Goal: Task Accomplishment & Management: Manage account settings

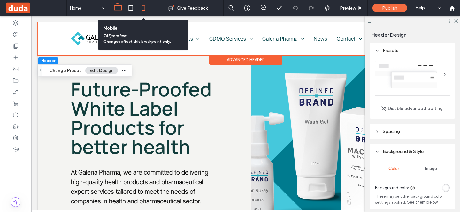
click at [144, 9] on icon at bounding box center [143, 8] width 13 height 13
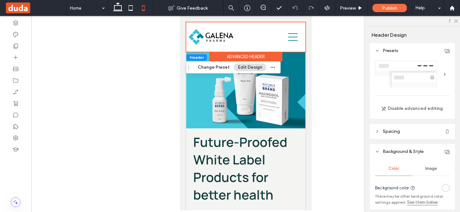
click at [256, 67] on button "Edit Design" at bounding box center [250, 68] width 33 height 8
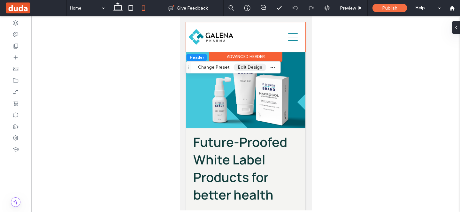
click at [256, 67] on button "Edit Design" at bounding box center [250, 68] width 33 height 8
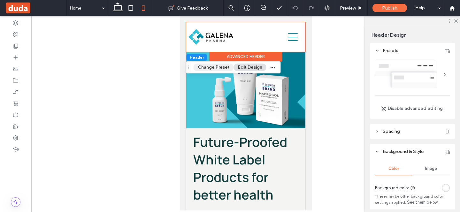
click at [225, 67] on button "Change Preset" at bounding box center [214, 68] width 40 height 8
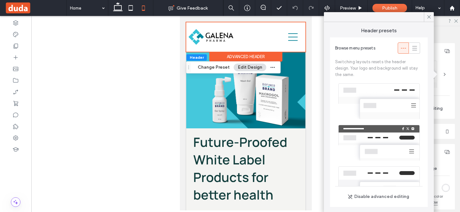
click at [246, 70] on button "Edit Design" at bounding box center [250, 68] width 33 height 8
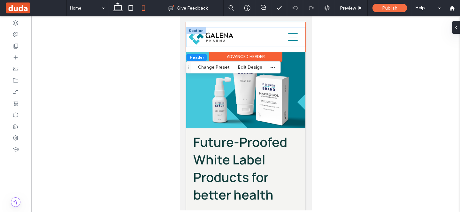
click at [293, 37] on icon at bounding box center [293, 37] width 10 height 10
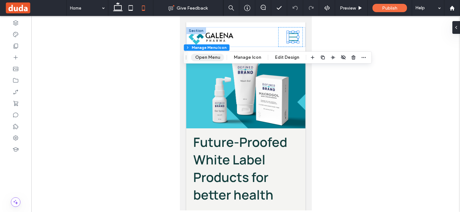
click at [217, 59] on button "Open Menu" at bounding box center [207, 58] width 33 height 8
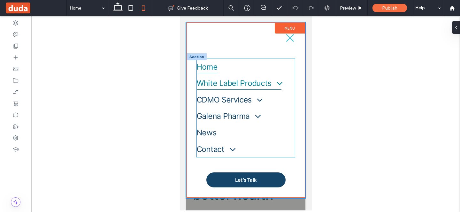
click at [281, 83] on span at bounding box center [276, 83] width 13 height 10
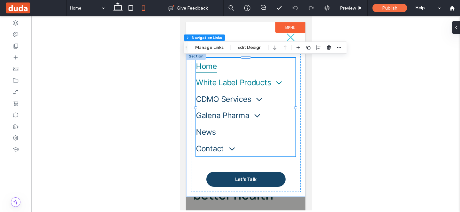
type input "***"
type input "****"
click at [278, 83] on span at bounding box center [275, 83] width 13 height 10
click at [221, 49] on button "Manage Links" at bounding box center [209, 48] width 37 height 8
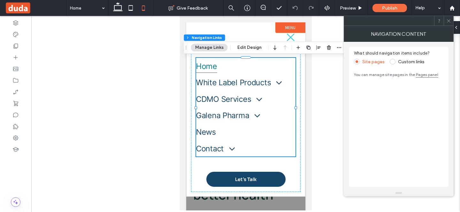
click at [448, 23] on span at bounding box center [448, 21] width 5 height 10
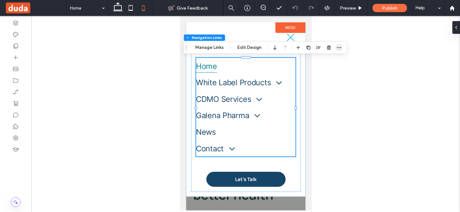
click at [337, 46] on icon "button" at bounding box center [339, 47] width 5 height 5
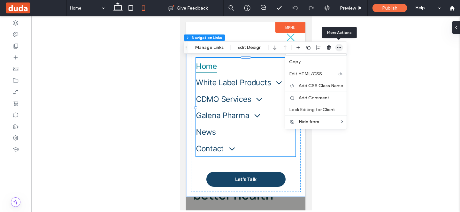
click at [337, 46] on icon "button" at bounding box center [339, 47] width 5 height 5
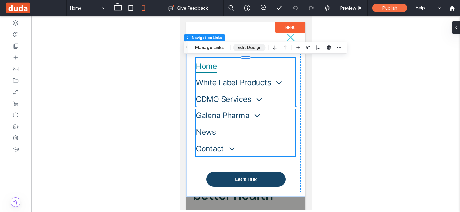
click at [245, 46] on button "Edit Design" at bounding box center [249, 48] width 33 height 8
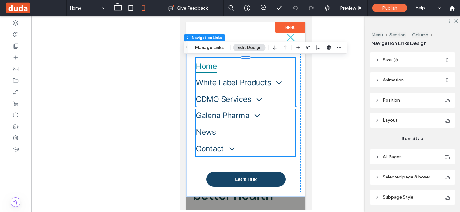
scroll to position [78, 0]
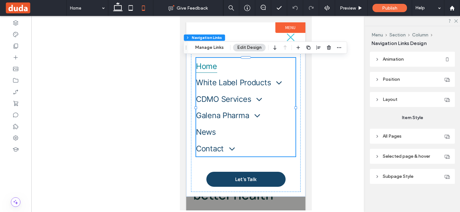
click at [379, 101] on header "Layout" at bounding box center [412, 99] width 85 height 15
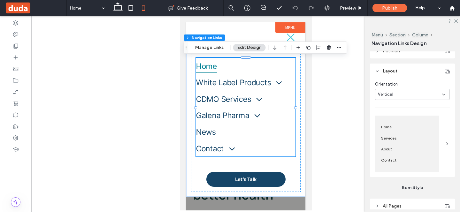
scroll to position [113, 0]
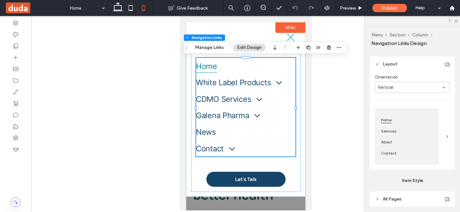
click at [448, 137] on icon at bounding box center [447, 136] width 5 height 5
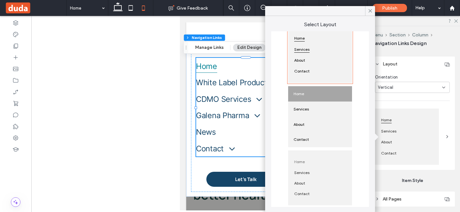
scroll to position [0, 0]
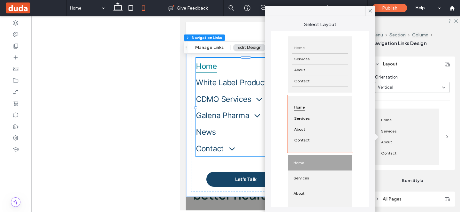
click at [448, 134] on span at bounding box center [447, 137] width 5 height 56
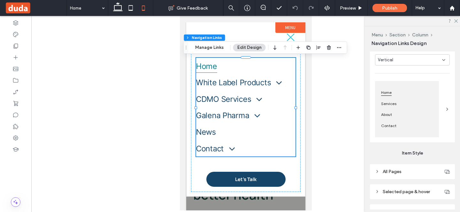
scroll to position [159, 0]
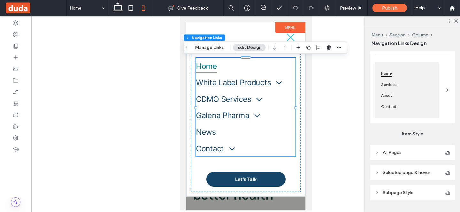
click at [383, 153] on span "All Pages" at bounding box center [392, 152] width 19 height 5
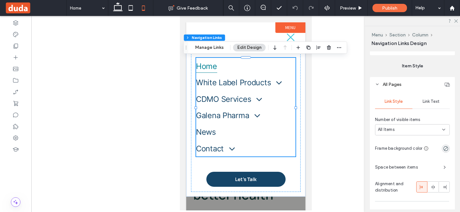
scroll to position [230, 0]
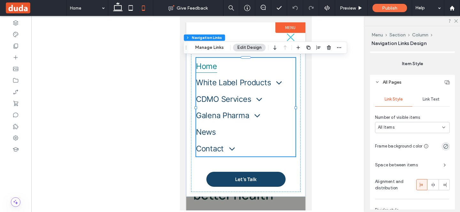
click at [412, 132] on div "All Items" at bounding box center [412, 127] width 75 height 11
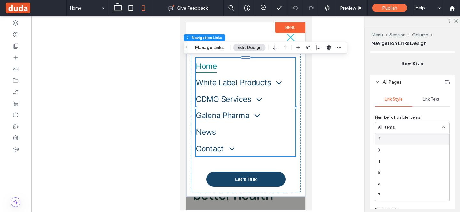
click at [429, 117] on div "Number of visible items" at bounding box center [412, 117] width 75 height 6
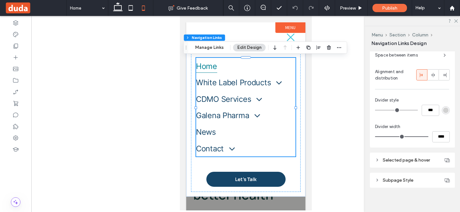
scroll to position [344, 0]
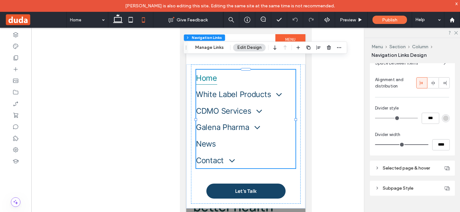
click at [392, 168] on span "Selected page & hover" at bounding box center [406, 167] width 47 height 5
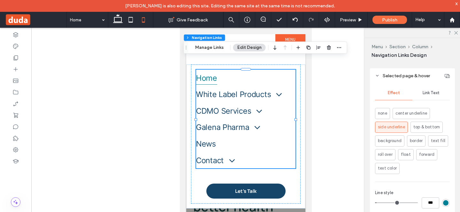
scroll to position [437, 0]
click at [395, 76] on span "Selected page & hover" at bounding box center [406, 74] width 47 height 5
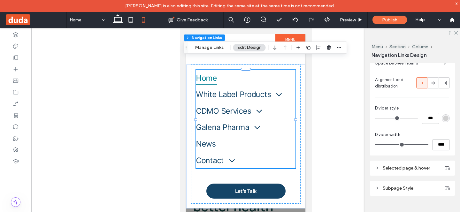
scroll to position [344, 0]
click at [384, 189] on span "Subpage Style" at bounding box center [398, 188] width 31 height 5
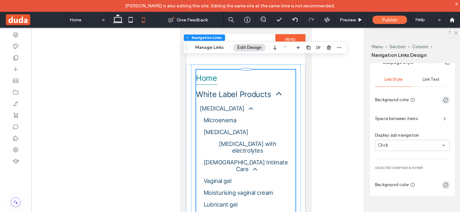
scroll to position [469, 0]
click at [430, 81] on span "Link Text" at bounding box center [430, 79] width 17 height 5
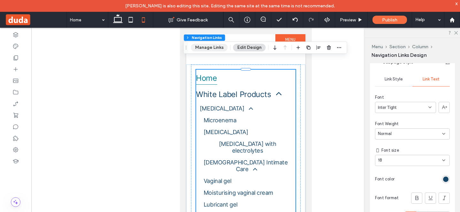
click at [201, 50] on button "Manage Links" at bounding box center [209, 48] width 37 height 8
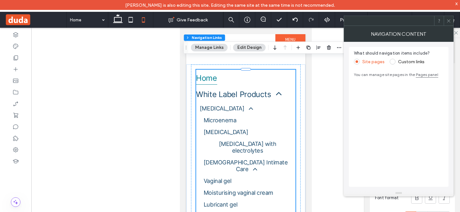
click at [448, 22] on icon at bounding box center [448, 21] width 5 height 5
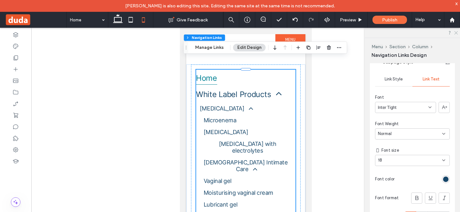
click at [456, 33] on use at bounding box center [456, 33] width 4 height 4
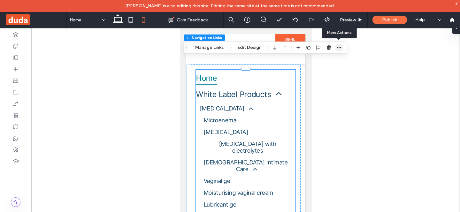
click at [338, 48] on icon "button" at bounding box center [339, 47] width 5 height 5
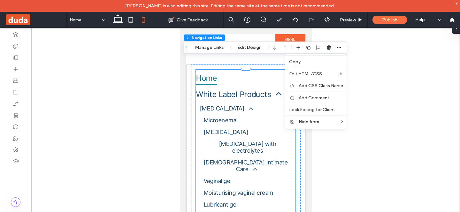
click at [359, 54] on div at bounding box center [245, 125] width 429 height 194
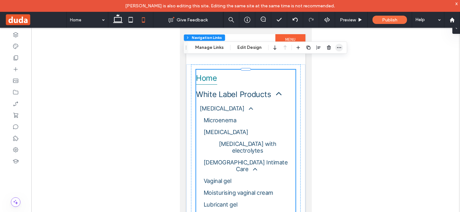
click at [340, 48] on icon "button" at bounding box center [339, 47] width 5 height 5
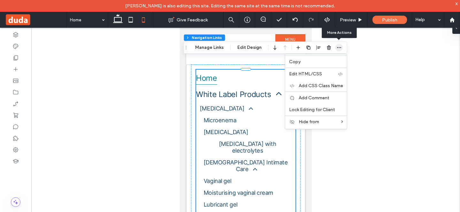
click at [340, 48] on icon "button" at bounding box center [339, 47] width 5 height 5
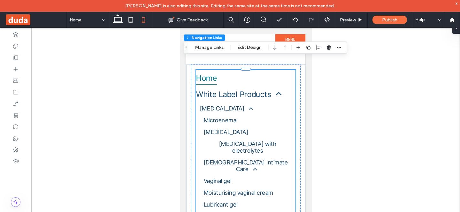
click at [331, 110] on div at bounding box center [245, 125] width 429 height 194
click at [16, 58] on icon at bounding box center [15, 58] width 6 height 6
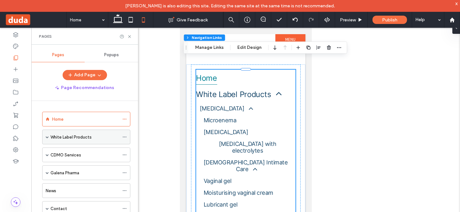
click at [46, 138] on span at bounding box center [47, 136] width 3 height 3
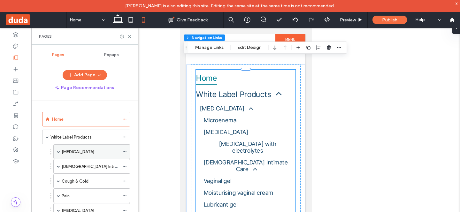
click at [58, 151] on span at bounding box center [58, 151] width 3 height 3
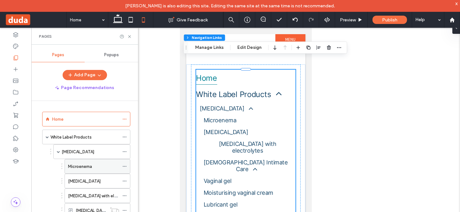
click at [125, 166] on icon at bounding box center [124, 166] width 4 height 4
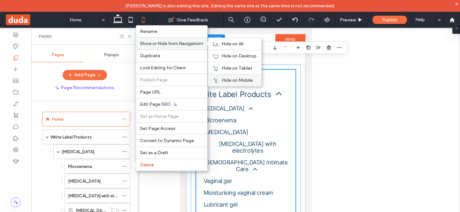
click at [229, 79] on span "Hide on Mobile" at bounding box center [237, 80] width 31 height 5
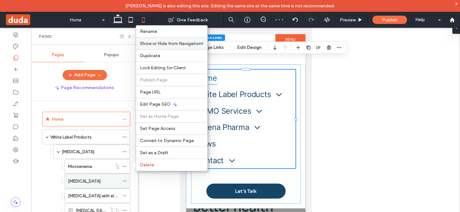
click at [125, 180] on icon at bounding box center [124, 181] width 4 height 4
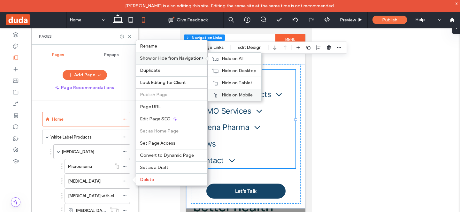
click at [229, 92] on span "Hide on Mobile" at bounding box center [237, 94] width 31 height 5
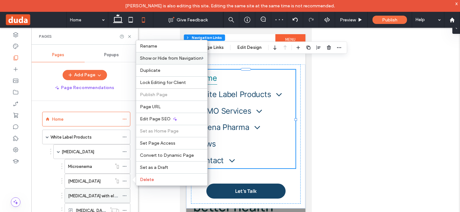
click at [125, 195] on icon at bounding box center [124, 196] width 4 height 4
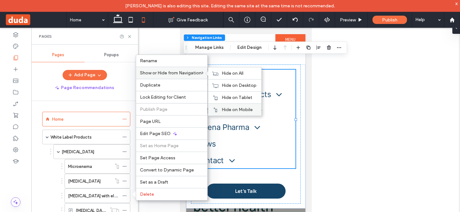
click at [232, 109] on span "Hide on Mobile" at bounding box center [237, 109] width 31 height 5
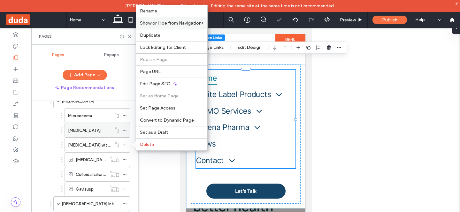
scroll to position [57, 0]
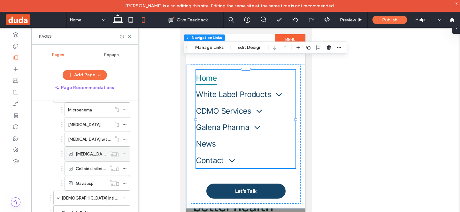
click at [125, 153] on icon at bounding box center [124, 154] width 4 height 4
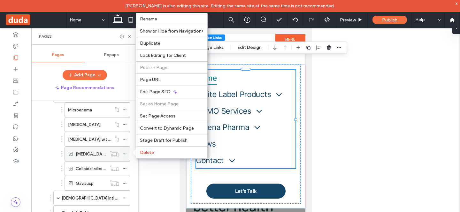
click at [126, 154] on icon at bounding box center [124, 154] width 4 height 4
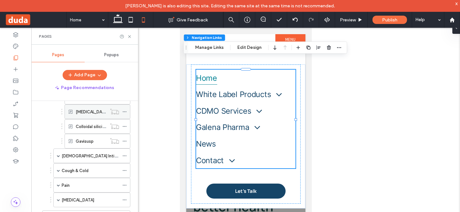
scroll to position [107, 0]
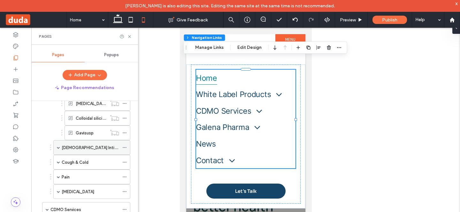
click at [57, 148] on span at bounding box center [58, 147] width 3 height 3
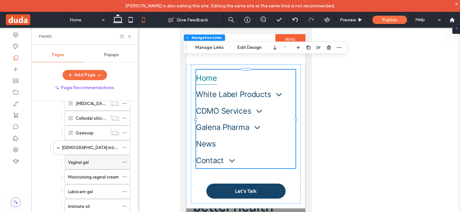
click at [124, 163] on icon at bounding box center [124, 162] width 4 height 4
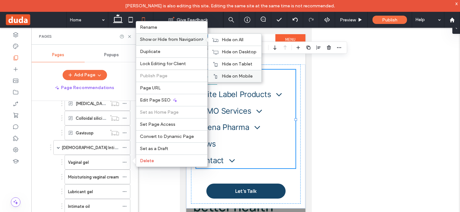
click at [230, 73] on div "Hide on Mobile" at bounding box center [234, 76] width 53 height 12
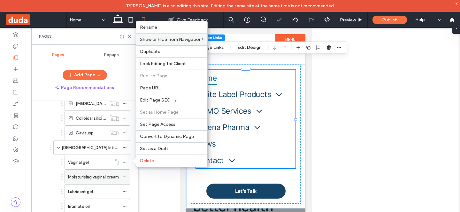
click at [126, 177] on use at bounding box center [125, 177] width 4 height 1
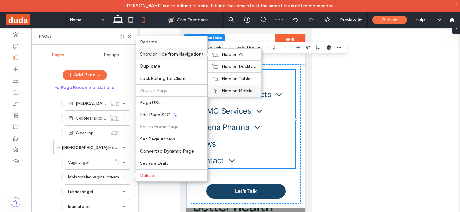
click at [227, 88] on span "Hide on Mobile" at bounding box center [237, 90] width 31 height 5
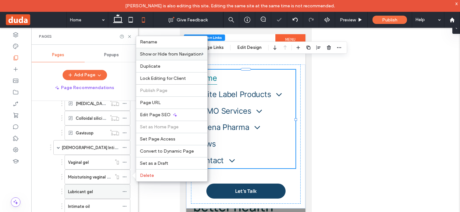
click at [124, 192] on icon at bounding box center [124, 191] width 4 height 4
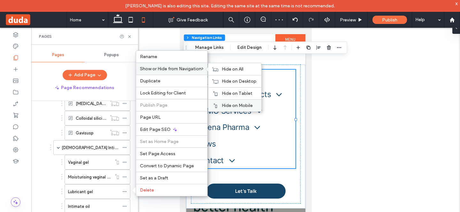
click at [228, 106] on span "Hide on Mobile" at bounding box center [237, 105] width 31 height 5
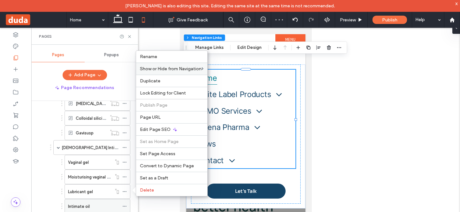
click at [125, 205] on icon at bounding box center [124, 206] width 4 height 4
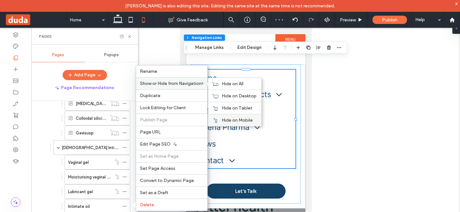
click at [225, 120] on span "Hide on Mobile" at bounding box center [237, 120] width 31 height 5
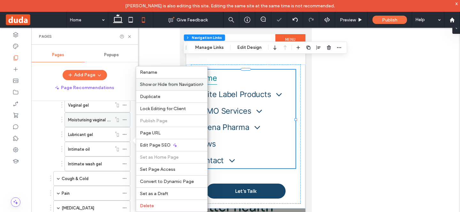
scroll to position [180, 0]
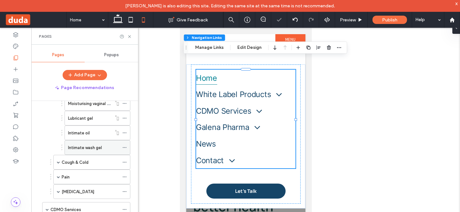
click at [125, 148] on use at bounding box center [125, 147] width 4 height 1
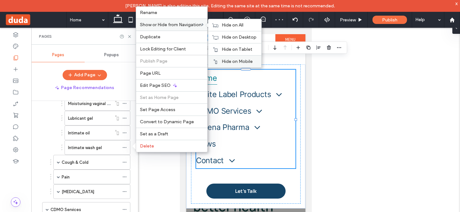
click at [229, 57] on div "Hide on Mobile" at bounding box center [234, 61] width 53 height 12
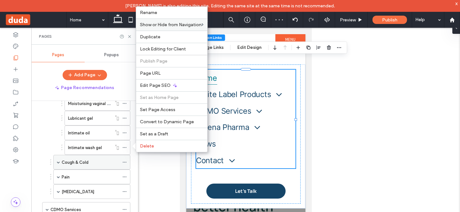
click at [57, 164] on span at bounding box center [58, 162] width 3 height 3
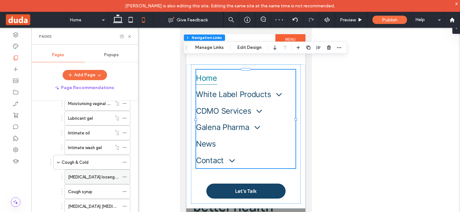
click at [126, 175] on icon at bounding box center [124, 177] width 4 height 4
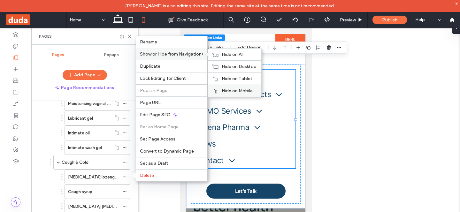
click at [233, 91] on span "Hide on Mobile" at bounding box center [237, 90] width 31 height 5
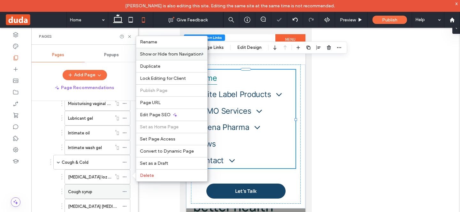
click at [125, 191] on icon at bounding box center [124, 191] width 4 height 4
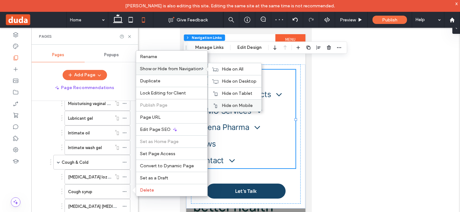
click at [233, 103] on span "Hide on Mobile" at bounding box center [237, 105] width 31 height 5
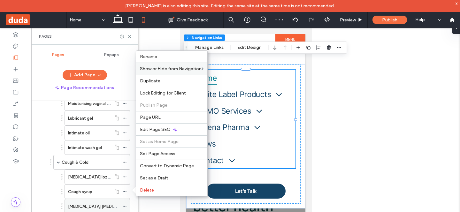
click at [125, 206] on use at bounding box center [125, 206] width 4 height 1
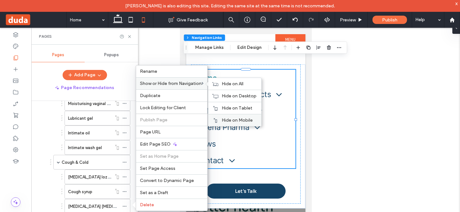
click at [225, 117] on div "Hide on Mobile" at bounding box center [234, 120] width 53 height 12
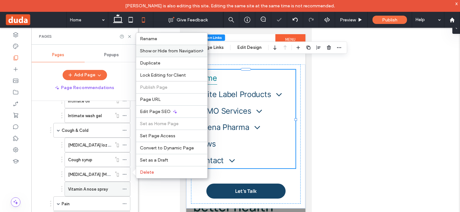
scroll to position [213, 0]
click at [125, 188] on use at bounding box center [125, 188] width 4 height 1
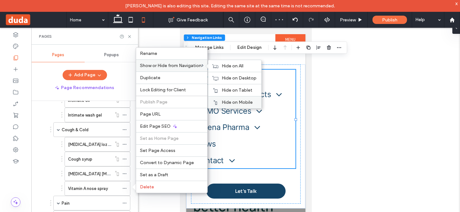
click at [231, 102] on span "Hide on Mobile" at bounding box center [237, 102] width 31 height 5
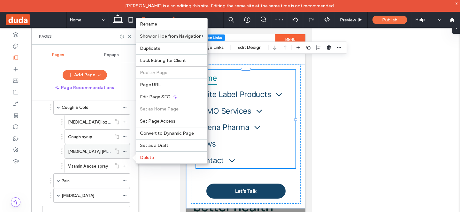
scroll to position [255, 0]
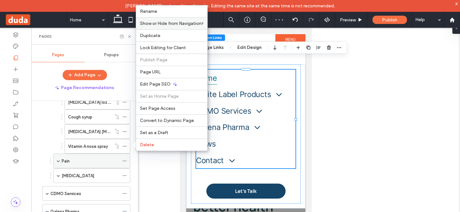
click at [58, 162] on span at bounding box center [58, 160] width 3 height 3
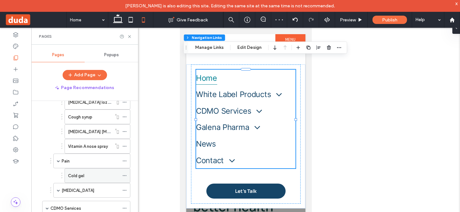
click at [123, 176] on icon at bounding box center [124, 175] width 4 height 4
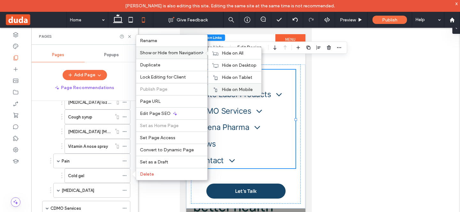
click at [237, 90] on span "Hide on Mobile" at bounding box center [237, 89] width 31 height 5
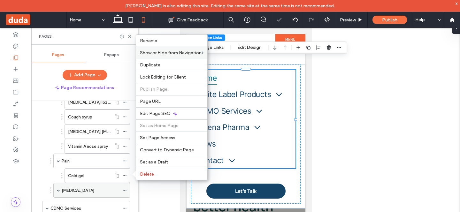
click at [58, 191] on span at bounding box center [58, 190] width 3 height 3
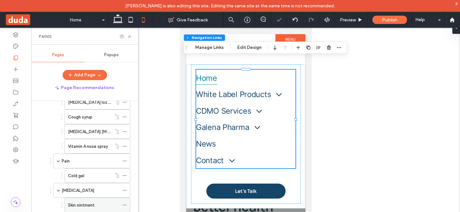
click at [126, 203] on icon at bounding box center [124, 205] width 4 height 4
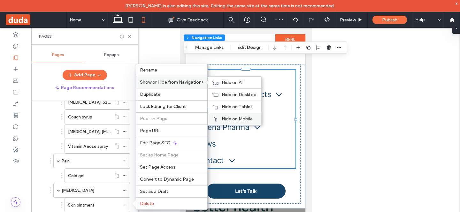
click at [235, 114] on div "Hide on Mobile" at bounding box center [234, 119] width 53 height 12
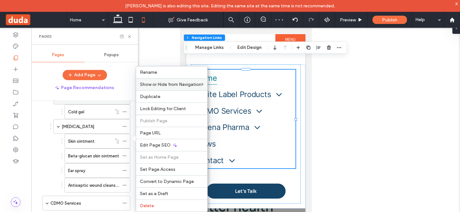
scroll to position [329, 0]
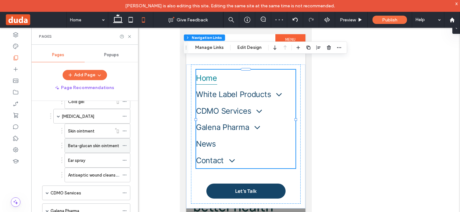
click at [126, 147] on icon at bounding box center [124, 145] width 4 height 4
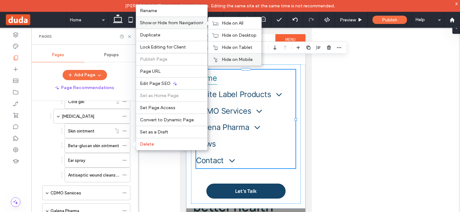
click at [231, 58] on span "Hide on Mobile" at bounding box center [237, 59] width 31 height 5
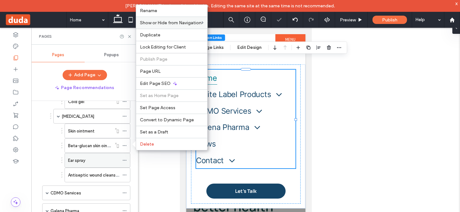
click at [124, 160] on use at bounding box center [125, 160] width 4 height 1
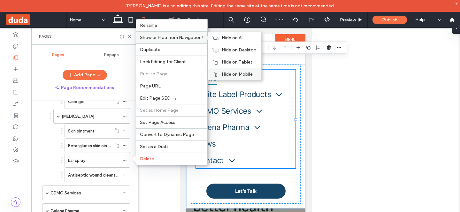
click at [221, 72] on div "Hide on Mobile" at bounding box center [234, 74] width 53 height 12
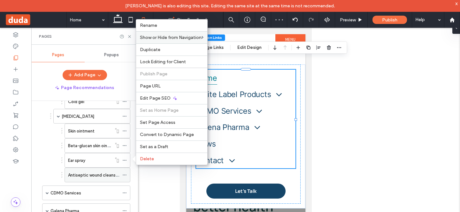
click at [125, 174] on icon at bounding box center [124, 175] width 4 height 4
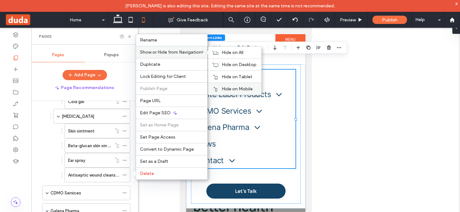
click at [228, 86] on div "Hide on Mobile" at bounding box center [234, 89] width 53 height 12
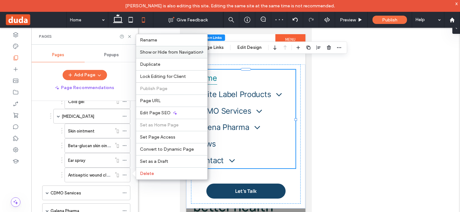
click at [323, 114] on div at bounding box center [245, 125] width 429 height 194
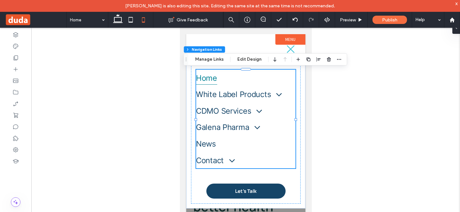
click at [332, 114] on div at bounding box center [245, 125] width 429 height 194
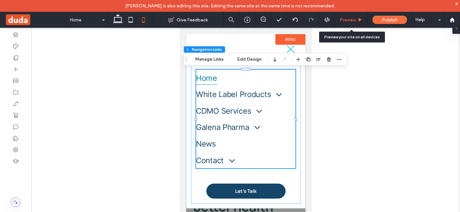
click at [358, 19] on icon at bounding box center [360, 20] width 5 height 5
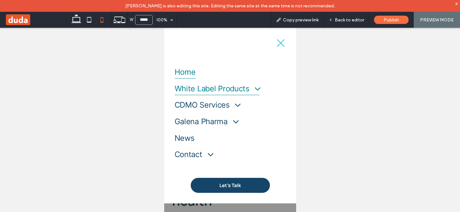
click at [260, 89] on span at bounding box center [253, 88] width 13 height 10
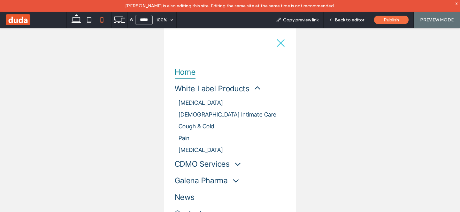
click at [191, 99] on link "[MEDICAL_DATA]" at bounding box center [229, 103] width 111 height 12
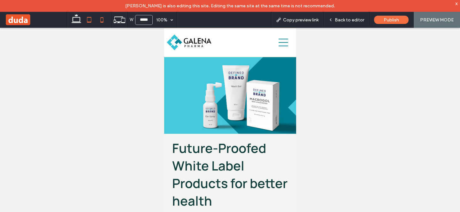
click at [91, 20] on use at bounding box center [89, 19] width 4 height 5
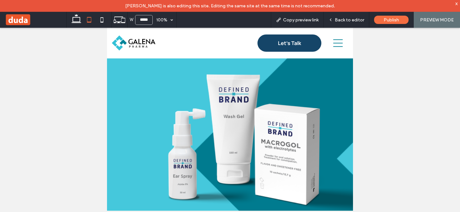
click at [335, 44] on icon at bounding box center [338, 43] width 10 height 10
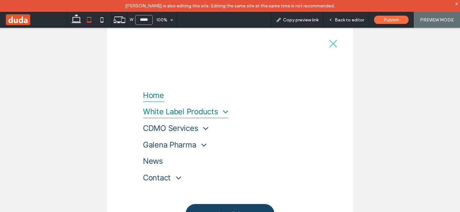
click at [226, 113] on span at bounding box center [223, 111] width 12 height 9
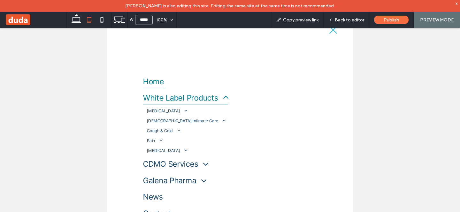
scroll to position [20, 0]
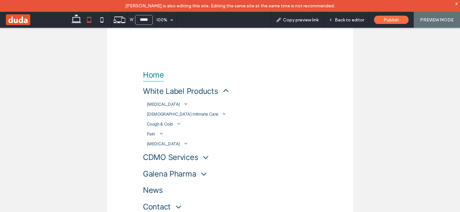
click at [183, 105] on span at bounding box center [183, 104] width 8 height 5
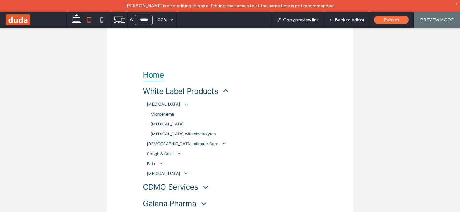
click at [183, 104] on span at bounding box center [183, 104] width 8 height 5
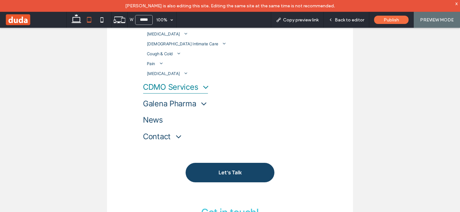
scroll to position [122, 0]
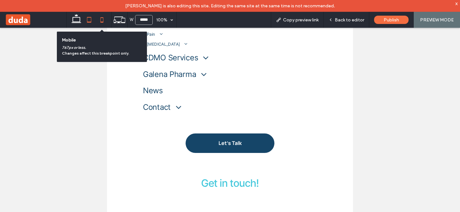
click at [101, 18] on use at bounding box center [101, 19] width 3 height 5
type input "*****"
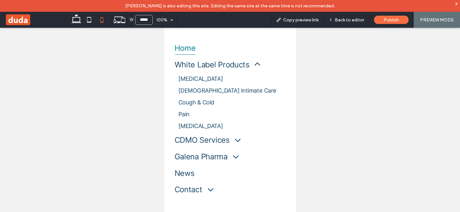
scroll to position [41, 0]
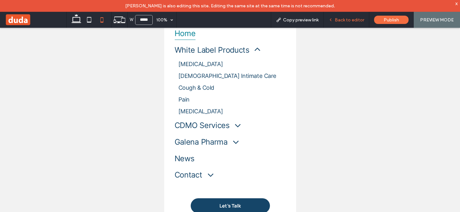
click at [344, 22] on span "Back to editor" at bounding box center [349, 19] width 29 height 5
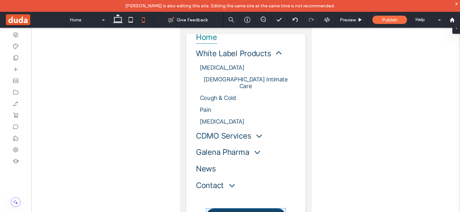
click at [276, 209] on link "Let's Talk" at bounding box center [245, 216] width 79 height 15
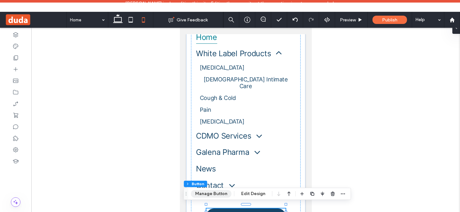
click at [215, 194] on button "Manage Button" at bounding box center [211, 194] width 41 height 8
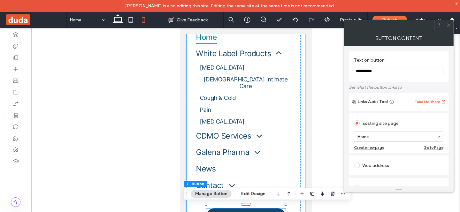
click at [301, 154] on div "Home White Label Products [MEDICAL_DATA] Microenema [GEOGRAPHIC_DATA] [MEDICAL_…" at bounding box center [245, 129] width 119 height 210
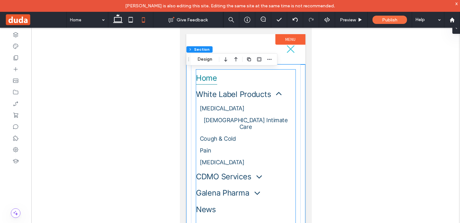
scroll to position [37, 0]
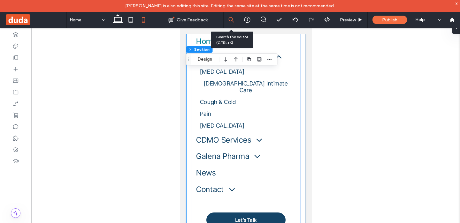
click at [232, 20] on use at bounding box center [231, 20] width 7 height 7
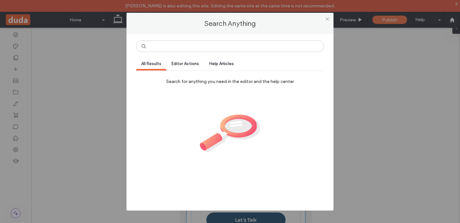
click at [324, 18] on div at bounding box center [327, 19] width 10 height 10
click at [327, 19] on use at bounding box center [326, 19] width 3 height 3
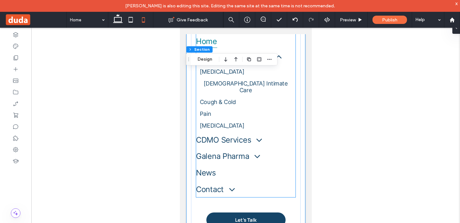
click at [227, 120] on link "[MEDICAL_DATA]" at bounding box center [245, 126] width 99 height 12
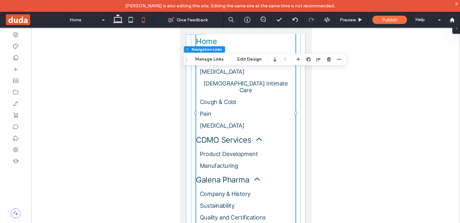
type input "***"
type input "****"
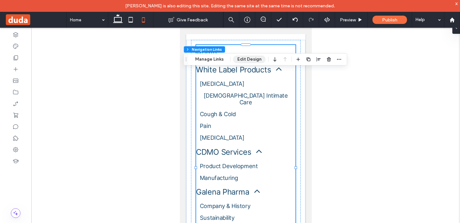
click at [241, 59] on button "Edit Design" at bounding box center [249, 60] width 33 height 8
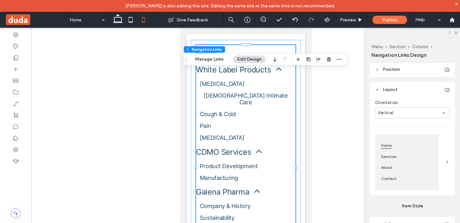
scroll to position [98, 0]
click at [442, 115] on icon at bounding box center [443, 114] width 5 height 5
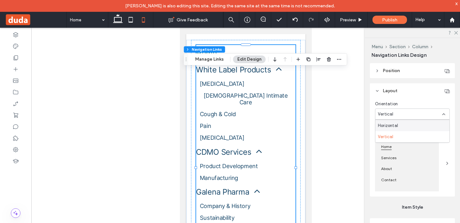
click at [442, 115] on icon at bounding box center [443, 114] width 5 height 5
click at [446, 164] on icon at bounding box center [447, 163] width 5 height 5
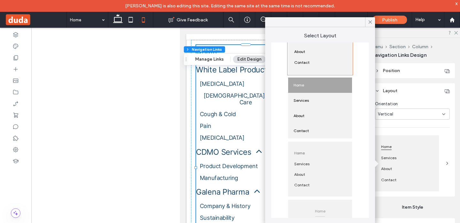
scroll to position [132, 0]
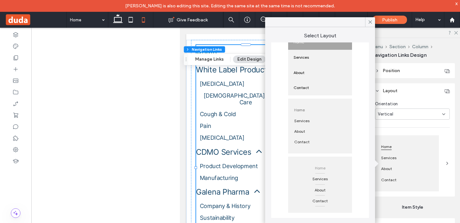
click at [447, 137] on span at bounding box center [447, 163] width 5 height 56
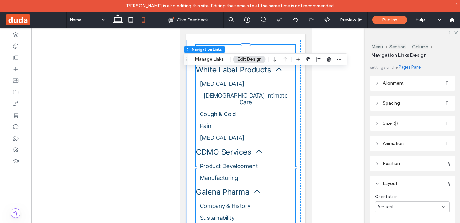
scroll to position [0, 0]
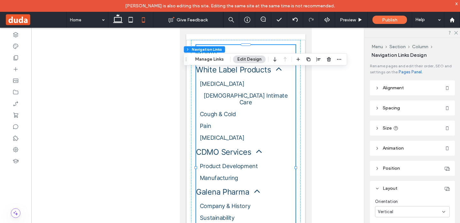
click at [378, 187] on icon at bounding box center [377, 188] width 4 height 4
click at [209, 62] on button "Manage Links" at bounding box center [209, 60] width 37 height 8
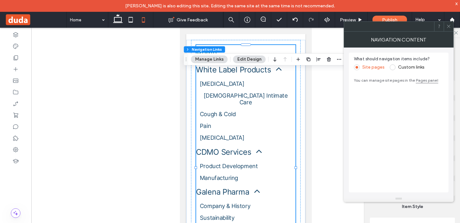
click at [447, 26] on icon at bounding box center [448, 26] width 5 height 5
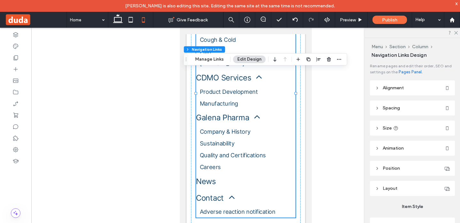
scroll to position [122, 0]
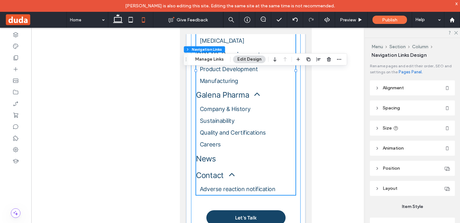
click at [272, 204] on div "Home White Label Products [MEDICAL_DATA] Microenema [GEOGRAPHIC_DATA] [MEDICAL_…" at bounding box center [246, 87] width 110 height 288
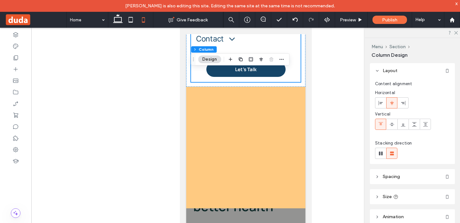
scroll to position [0, 0]
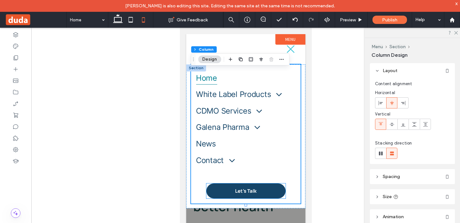
click at [283, 198] on div "Let's Talk" at bounding box center [245, 191] width 79 height 15
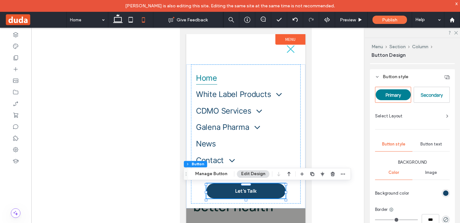
scroll to position [176, 0]
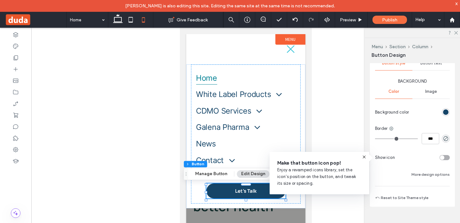
click at [364, 158] on icon at bounding box center [364, 157] width 5 height 5
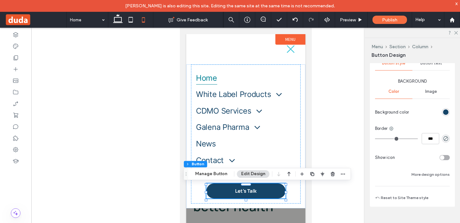
click at [309, 201] on body "Home White Label Products [MEDICAL_DATA] Microenema [GEOGRAPHIC_DATA] [MEDICAL_…" at bounding box center [245, 131] width 132 height 206
click at [297, 192] on div "Home White Label Products [MEDICAL_DATA] Microenema [GEOGRAPHIC_DATA] [MEDICAL_…" at bounding box center [246, 135] width 110 height 140
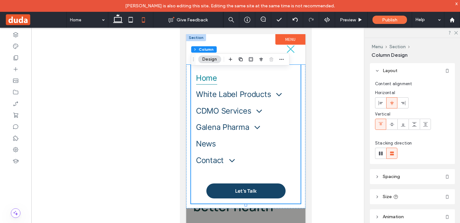
click at [303, 53] on div at bounding box center [245, 49] width 119 height 30
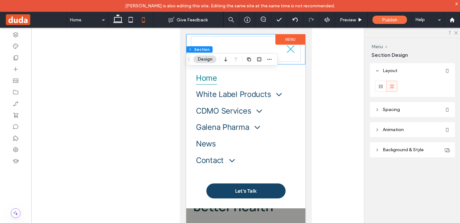
click at [307, 54] on body "Home White Label Products [MEDICAL_DATA] Microenema [GEOGRAPHIC_DATA] [MEDICAL_…" at bounding box center [245, 131] width 132 height 206
click at [166, 50] on div at bounding box center [245, 131] width 429 height 206
click at [209, 193] on link "Let's Talk" at bounding box center [245, 191] width 79 height 15
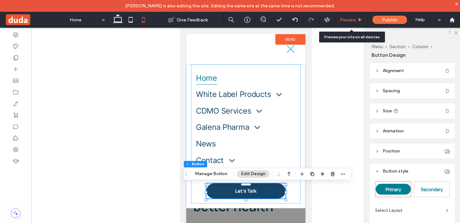
click at [355, 18] on span "Preview" at bounding box center [348, 19] width 16 height 5
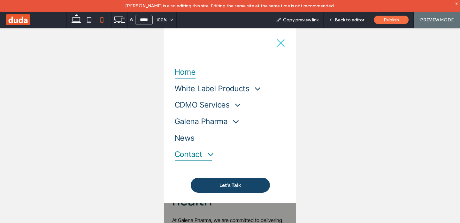
click at [210, 155] on span at bounding box center [207, 154] width 13 height 10
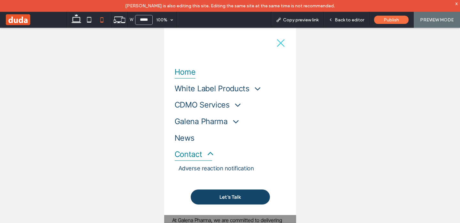
click at [190, 155] on span "Contact" at bounding box center [193, 154] width 38 height 13
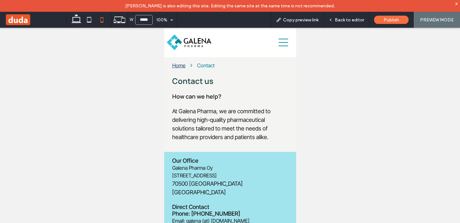
click at [282, 44] on icon at bounding box center [283, 43] width 10 height 10
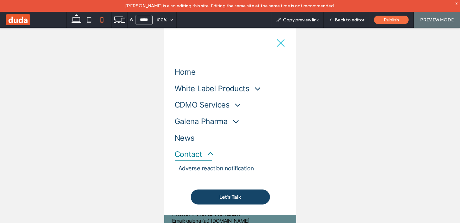
click at [282, 44] on icon at bounding box center [281, 43] width 10 height 10
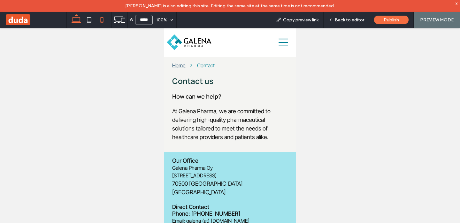
click at [75, 17] on icon at bounding box center [76, 19] width 13 height 13
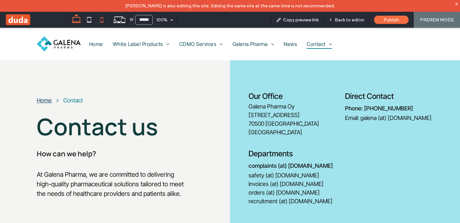
click at [100, 23] on icon at bounding box center [101, 19] width 13 height 13
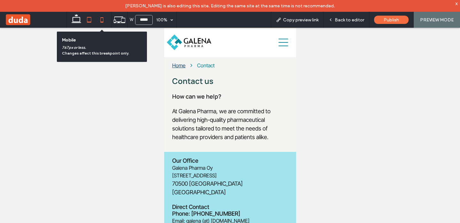
click at [92, 18] on icon at bounding box center [89, 19] width 13 height 13
type input "*****"
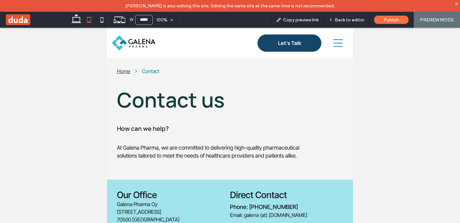
click at [342, 44] on icon at bounding box center [338, 43] width 10 height 10
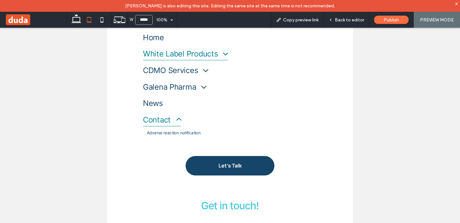
scroll to position [70, 0]
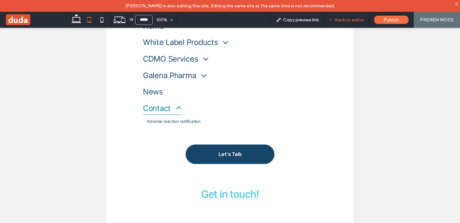
click at [358, 17] on span "Back to editor" at bounding box center [349, 19] width 29 height 5
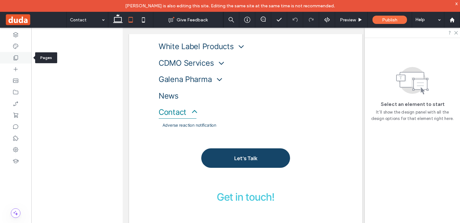
click at [15, 58] on icon at bounding box center [15, 58] width 6 height 6
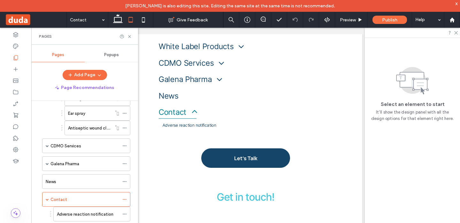
scroll to position [400, 0]
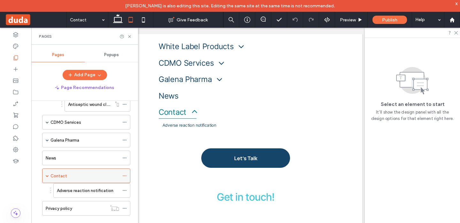
click at [73, 174] on div "Contact" at bounding box center [84, 176] width 69 height 7
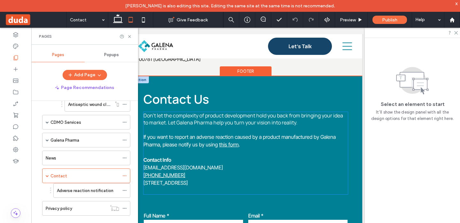
scroll to position [1174, 0]
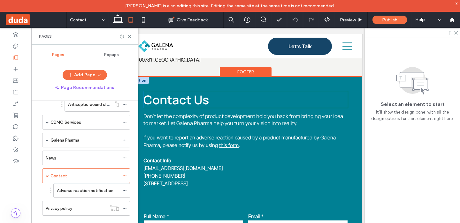
click at [160, 93] on span "Contact Us" at bounding box center [175, 99] width 65 height 17
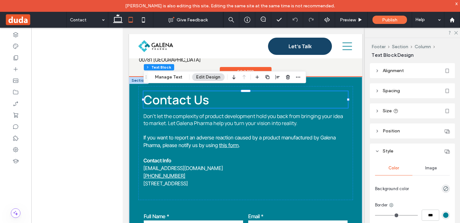
click at [136, 77] on div at bounding box center [139, 80] width 20 height 7
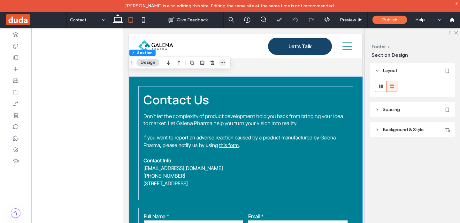
click at [226, 61] on span "button" at bounding box center [223, 63] width 8 height 8
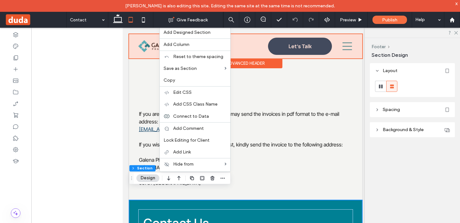
scroll to position [1062, 0]
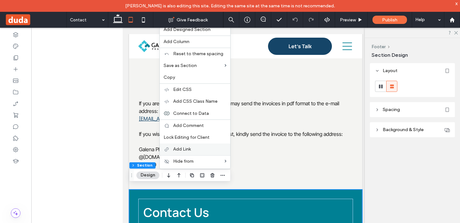
click at [184, 147] on span "Add Link" at bounding box center [182, 149] width 18 height 5
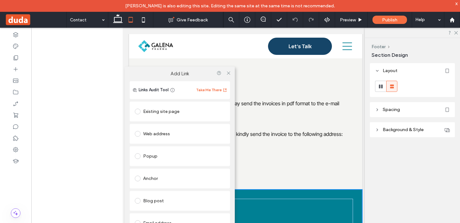
click at [146, 182] on div "Anchor" at bounding box center [180, 178] width 90 height 10
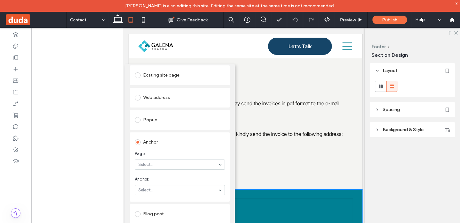
scroll to position [0, 0]
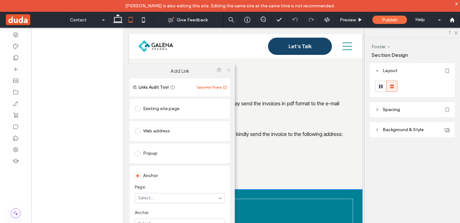
click at [227, 70] on use at bounding box center [228, 70] width 3 height 3
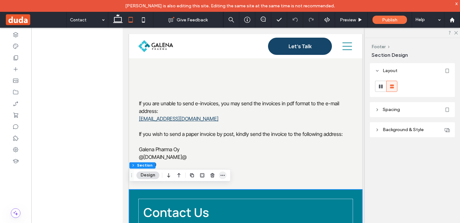
click at [226, 175] on span "button" at bounding box center [223, 175] width 8 height 8
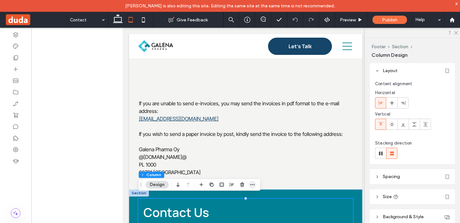
click at [254, 186] on icon "button" at bounding box center [252, 184] width 5 height 5
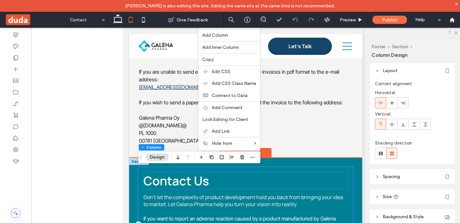
scroll to position [1093, 0]
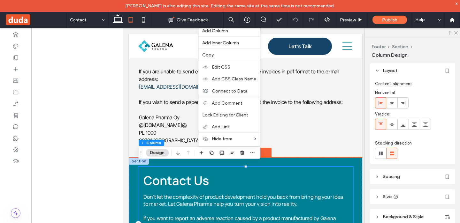
click at [223, 167] on div "Contact Us Don’t let the complexity of product development hold you back from b…" at bounding box center [245, 224] width 215 height 114
click at [248, 182] on h2 "Contact Us" at bounding box center [245, 180] width 204 height 17
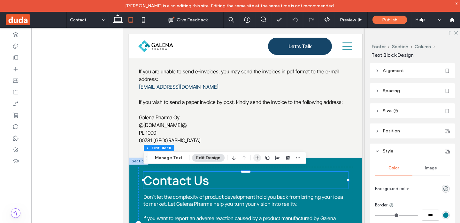
click at [256, 157] on use "button" at bounding box center [257, 158] width 4 height 4
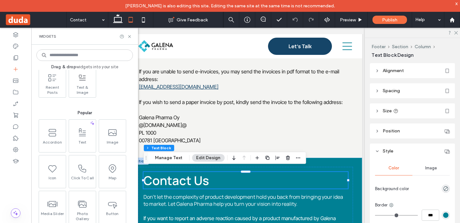
scroll to position [0, 0]
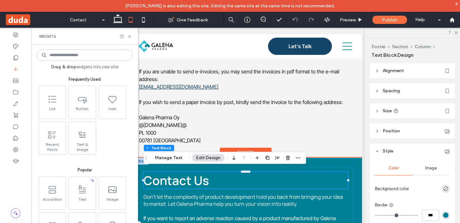
click at [323, 174] on h2 "Contact Us" at bounding box center [245, 180] width 204 height 17
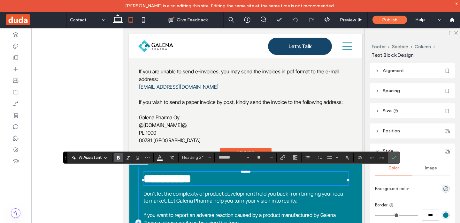
click at [351, 181] on div "**********" at bounding box center [245, 222] width 215 height 111
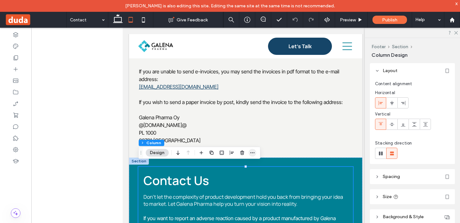
click at [255, 153] on span "button" at bounding box center [252, 153] width 8 height 8
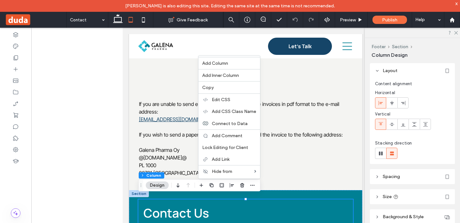
scroll to position [18, 0]
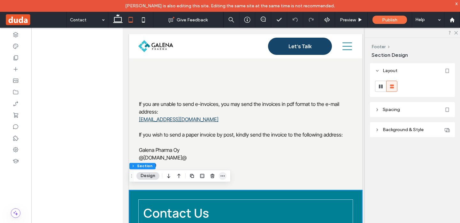
click at [223, 177] on icon "button" at bounding box center [222, 175] width 5 height 5
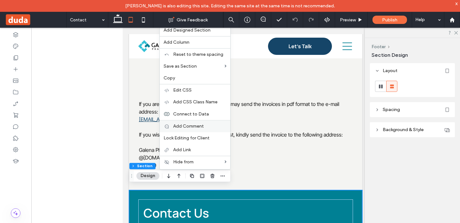
click at [189, 125] on span "Add Comment" at bounding box center [188, 126] width 31 height 5
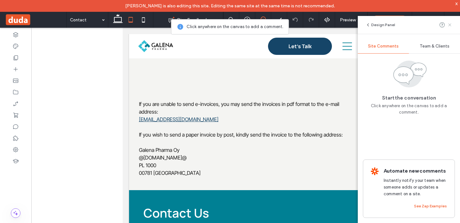
click at [450, 25] on icon at bounding box center [449, 24] width 5 height 5
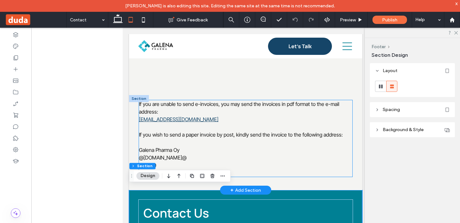
click at [259, 148] on p "Galena Pharma Oy @[DOMAIN_NAME]@ PL [GEOGRAPHIC_DATA]" at bounding box center [246, 161] width 214 height 31
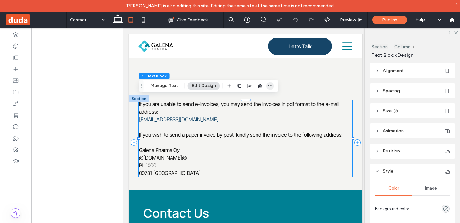
click at [269, 84] on icon "button" at bounding box center [270, 85] width 5 height 5
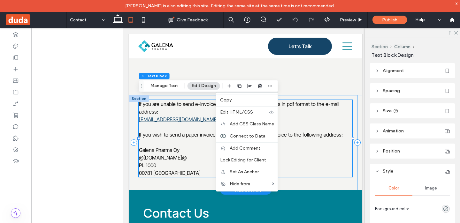
click at [180, 180] on div "If you are unable to send e-invoices, you may send the invoices in pdf format t…" at bounding box center [246, 142] width 224 height 95
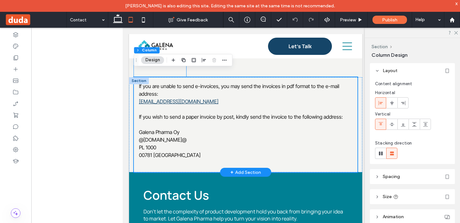
scroll to position [1083, 0]
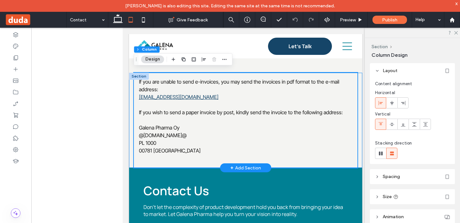
click at [129, 156] on div "If you are unable to send e-invoices, you may send the invoices in pdf format t…" at bounding box center [245, 120] width 233 height 95
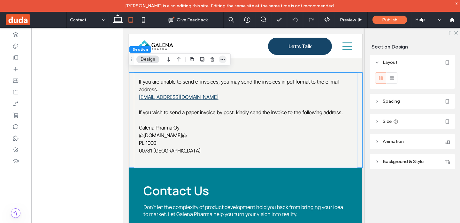
click at [224, 59] on icon "button" at bounding box center [222, 59] width 5 height 5
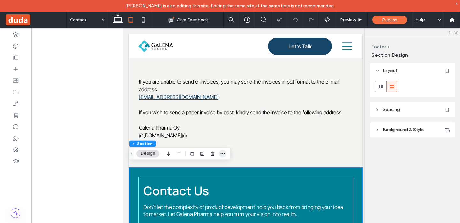
click at [222, 155] on icon "button" at bounding box center [222, 153] width 5 height 5
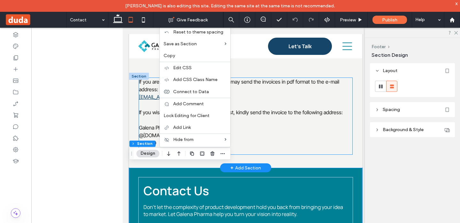
click at [289, 137] on p "Galena Pharma Oy @[DOMAIN_NAME]@ PL [GEOGRAPHIC_DATA]" at bounding box center [246, 139] width 214 height 31
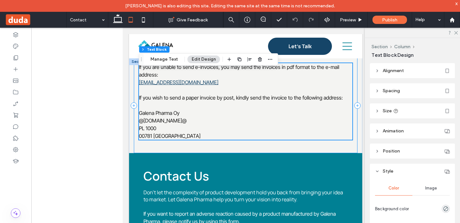
scroll to position [1099, 0]
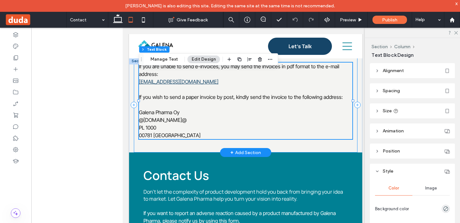
click at [301, 141] on div "If you are unable to send e-invoices, you may send the invoices in pdf format t…" at bounding box center [246, 104] width 224 height 95
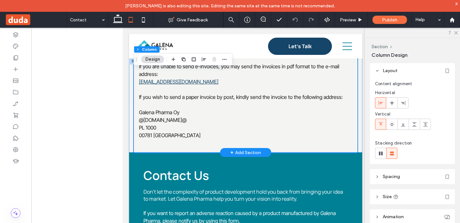
click at [248, 149] on div "+ Add Section" at bounding box center [245, 152] width 31 height 7
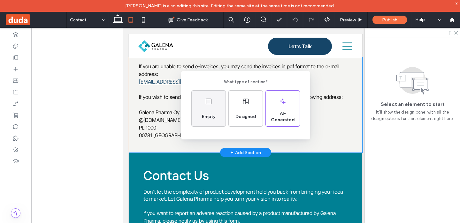
click at [211, 118] on span "Empty" at bounding box center [208, 117] width 19 height 6
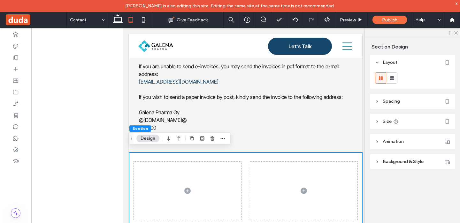
click at [386, 162] on span "Background & Style" at bounding box center [403, 161] width 41 height 5
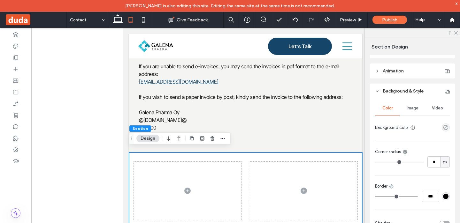
scroll to position [98, 0]
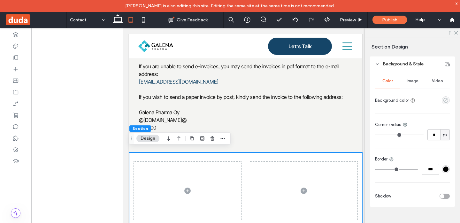
click at [445, 101] on icon "empty color" at bounding box center [445, 100] width 5 height 5
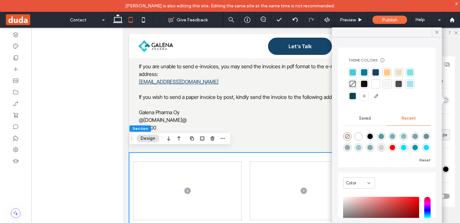
click at [387, 85] on div at bounding box center [387, 84] width 6 height 6
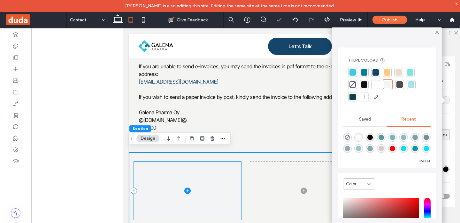
click at [236, 172] on span at bounding box center [187, 191] width 107 height 58
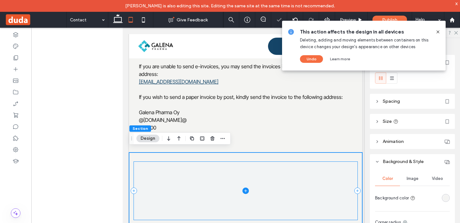
click at [252, 169] on span at bounding box center [246, 191] width 224 height 58
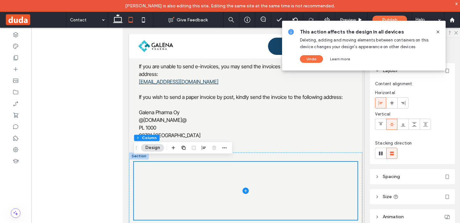
click at [386, 198] on span "Size" at bounding box center [387, 196] width 9 height 5
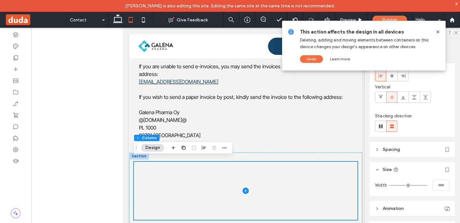
scroll to position [0, 0]
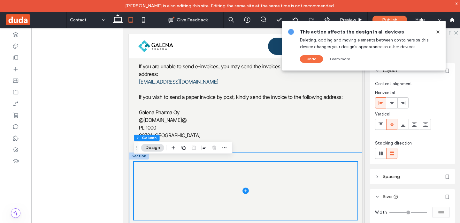
click at [287, 153] on div at bounding box center [245, 191] width 233 height 77
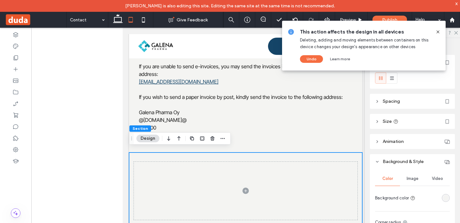
click at [373, 119] on header "Size" at bounding box center [412, 121] width 85 height 15
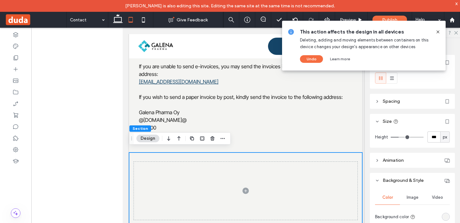
click at [446, 138] on span "px" at bounding box center [445, 137] width 4 height 6
click at [445, 194] on span "A" at bounding box center [445, 193] width 3 height 6
type input "*"
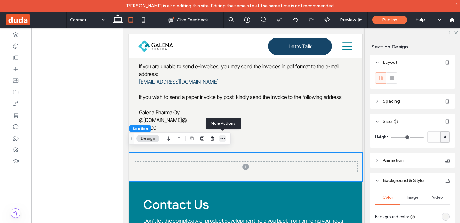
click at [222, 138] on icon "button" at bounding box center [222, 138] width 5 height 5
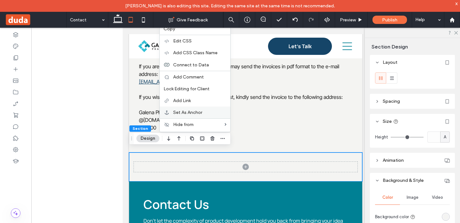
click at [191, 113] on span "Set As Anchor" at bounding box center [187, 112] width 29 height 5
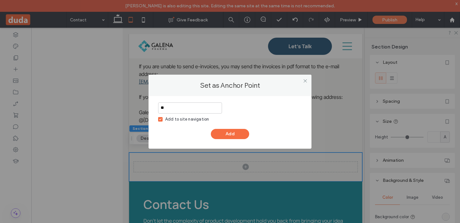
type input "*"
type input "**********"
click at [160, 119] on icon at bounding box center [160, 119] width 2 height 2
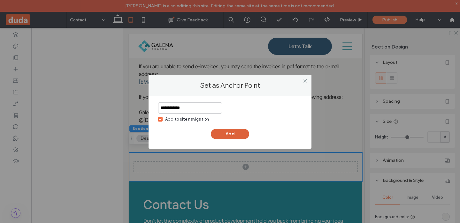
click at [227, 133] on button "Add" at bounding box center [230, 134] width 38 height 10
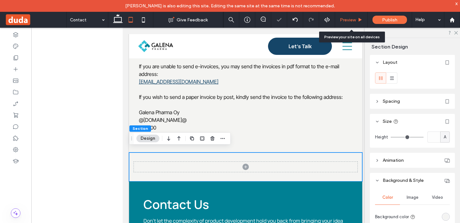
click at [347, 17] on span "Preview" at bounding box center [348, 19] width 16 height 5
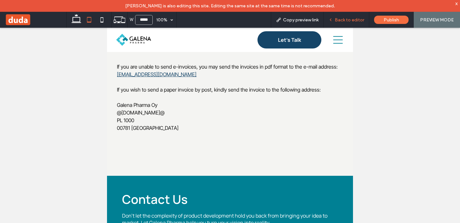
click at [350, 23] on div "Back to editor" at bounding box center [346, 20] width 46 height 16
click at [350, 19] on span "Back to editor" at bounding box center [349, 19] width 29 height 5
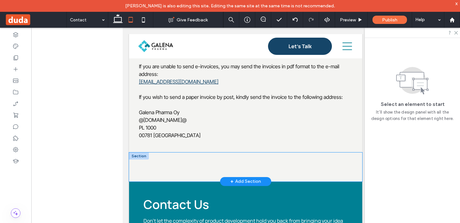
click at [202, 156] on div at bounding box center [245, 167] width 233 height 29
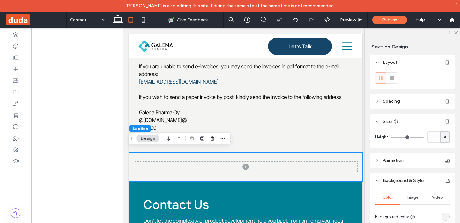
click at [377, 100] on icon at bounding box center [377, 101] width 4 height 4
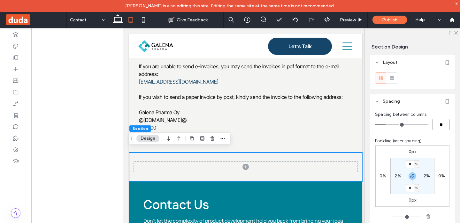
click at [439, 126] on input "**" at bounding box center [441, 124] width 18 height 11
type input "*"
type input "**"
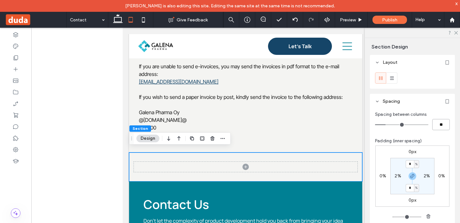
type input "***"
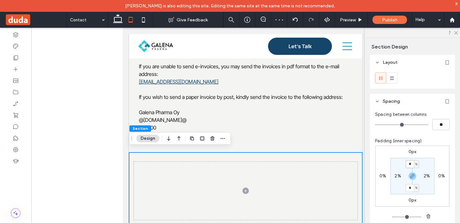
click at [409, 166] on input "*" at bounding box center [410, 164] width 8 height 8
type input "*"
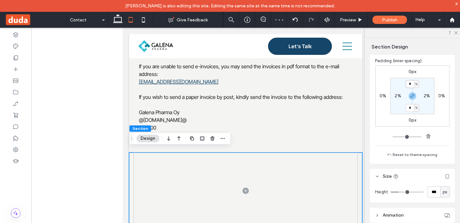
scroll to position [83, 0]
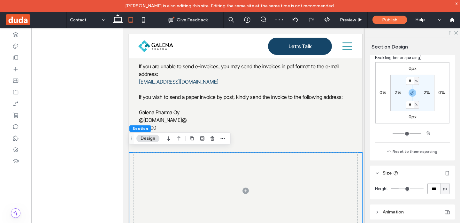
click at [430, 190] on input "***" at bounding box center [433, 188] width 13 height 11
type input "*"
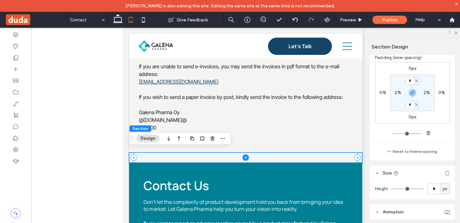
click at [314, 153] on span at bounding box center [246, 158] width 224 height 10
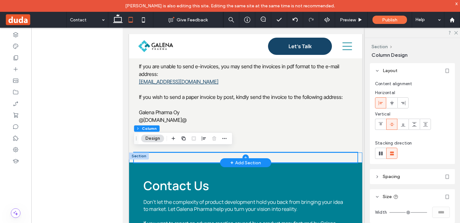
click at [360, 153] on div at bounding box center [245, 158] width 233 height 10
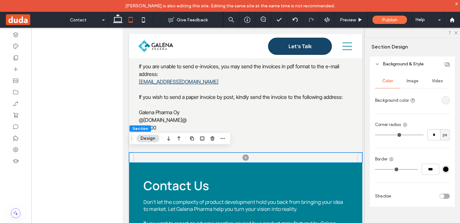
scroll to position [0, 0]
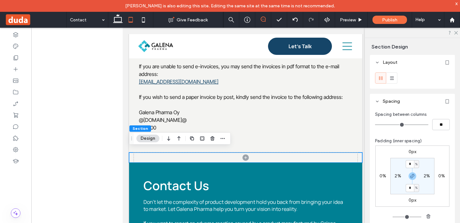
click at [262, 19] on use at bounding box center [263, 19] width 5 height 5
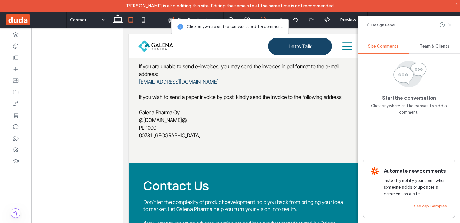
click at [450, 24] on use at bounding box center [449, 24] width 3 height 3
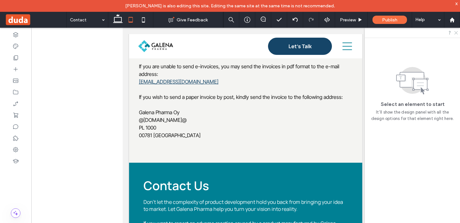
click at [456, 32] on use at bounding box center [456, 33] width 4 height 4
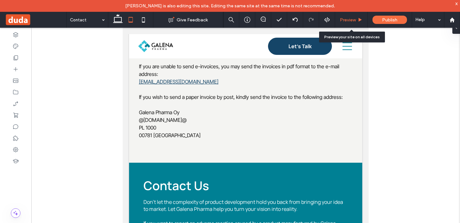
click at [345, 18] on span "Preview" at bounding box center [348, 19] width 16 height 5
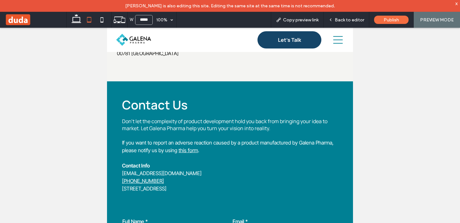
scroll to position [1176, 0]
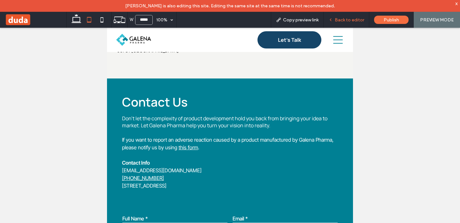
click at [346, 20] on span "Back to editor" at bounding box center [349, 19] width 29 height 5
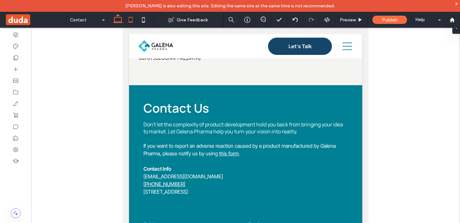
click at [117, 20] on icon at bounding box center [117, 19] width 13 height 13
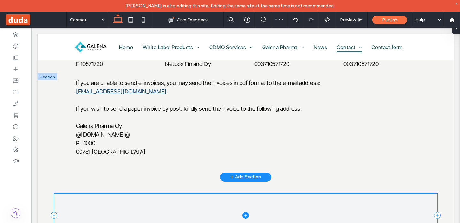
scroll to position [832, 0]
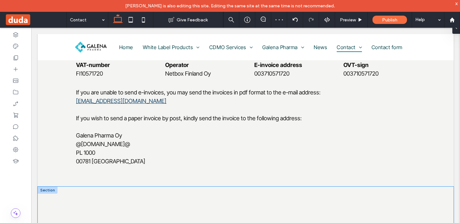
click at [106, 187] on div at bounding box center [245, 225] width 383 height 77
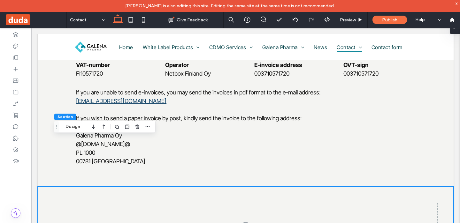
click at [457, 29] on div at bounding box center [455, 27] width 10 height 13
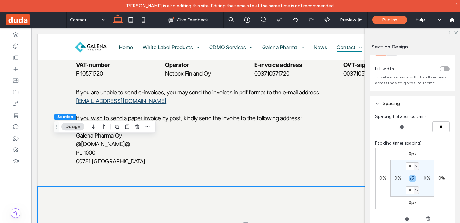
scroll to position [31, 0]
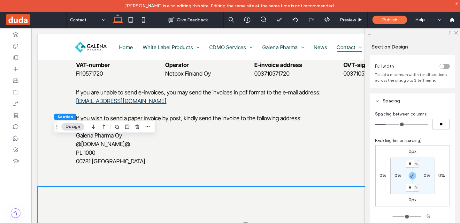
click at [410, 166] on input "*" at bounding box center [410, 164] width 8 height 8
type input "*"
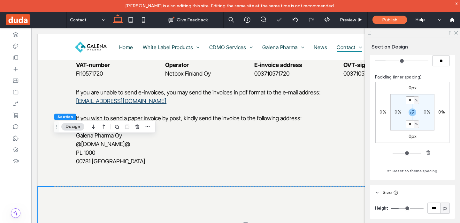
scroll to position [96, 0]
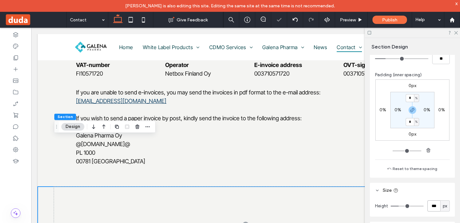
click at [434, 206] on input "***" at bounding box center [433, 206] width 13 height 11
type input "*"
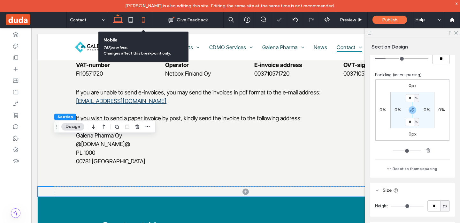
click at [143, 20] on icon at bounding box center [143, 19] width 13 height 13
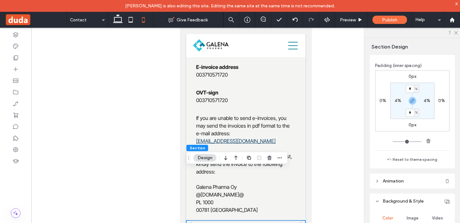
scroll to position [76, 0]
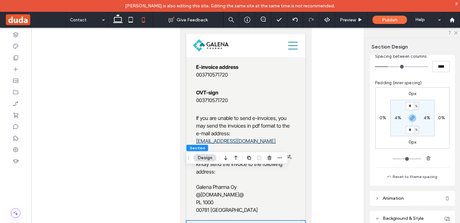
scroll to position [0, 0]
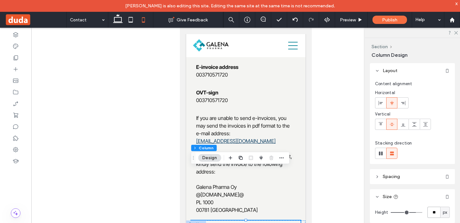
click at [434, 212] on input "**" at bounding box center [433, 212] width 13 height 11
type input "*"
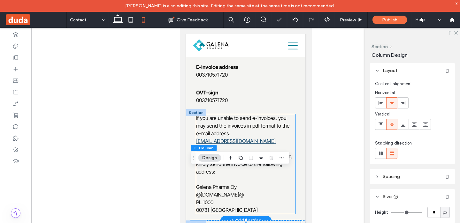
click at [289, 183] on p "Galena Pharma Oy @[DOMAIN_NAME]@ PL [GEOGRAPHIC_DATA]" at bounding box center [245, 198] width 99 height 31
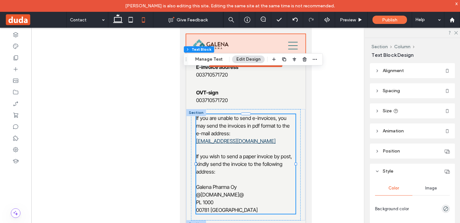
click at [296, 43] on div at bounding box center [245, 45] width 119 height 23
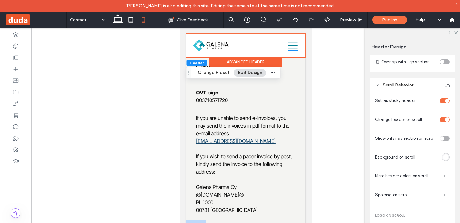
scroll to position [273, 0]
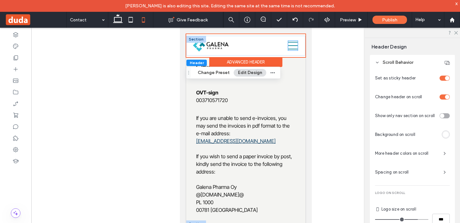
click at [289, 43] on icon at bounding box center [293, 46] width 10 height 10
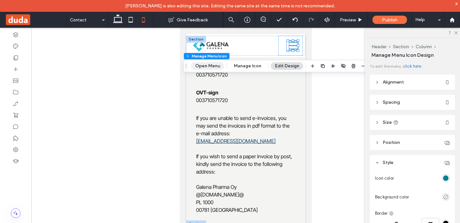
click at [206, 67] on button "Open Menu" at bounding box center [207, 66] width 33 height 8
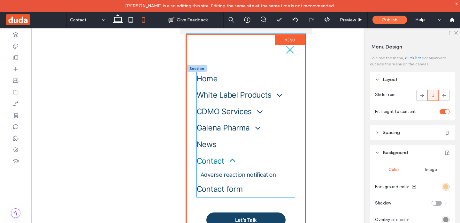
scroll to position [6, 0]
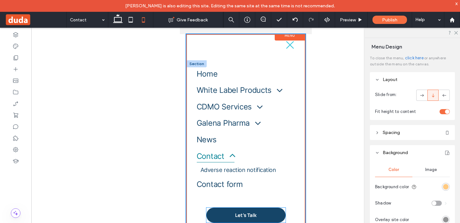
click at [284, 212] on link "Let's Talk" at bounding box center [245, 215] width 79 height 15
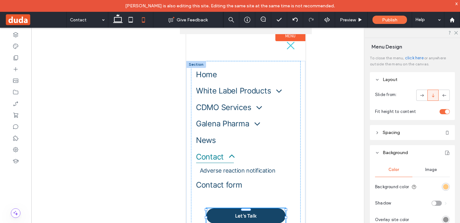
scroll to position [5, 0]
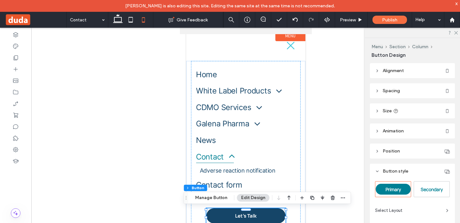
click at [394, 212] on span "Select Layout" at bounding box center [389, 211] width 28 height 6
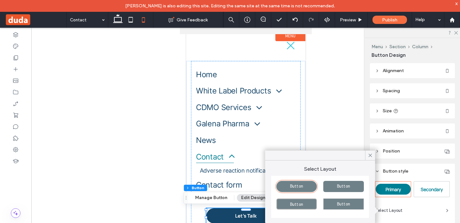
click at [394, 212] on span "Select Layout" at bounding box center [389, 211] width 28 height 6
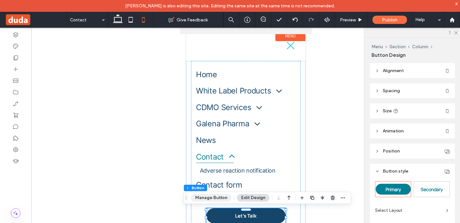
click at [216, 198] on button "Manage Button" at bounding box center [211, 198] width 41 height 8
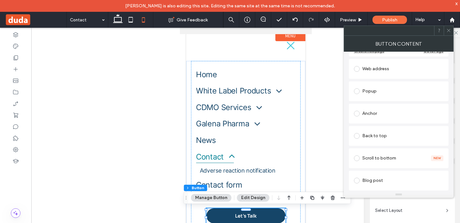
scroll to position [103, 0]
click at [361, 112] on label at bounding box center [358, 113] width 8 height 6
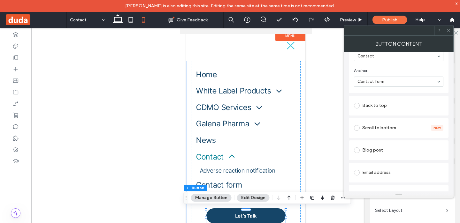
scroll to position [199, 0]
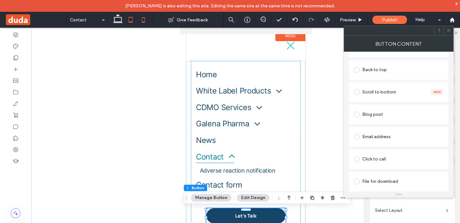
click at [133, 16] on icon at bounding box center [130, 19] width 13 height 13
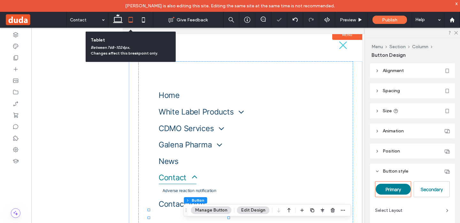
type input "***"
type input "**"
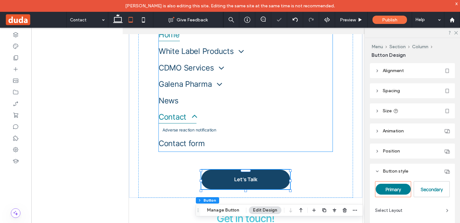
scroll to position [91, 0]
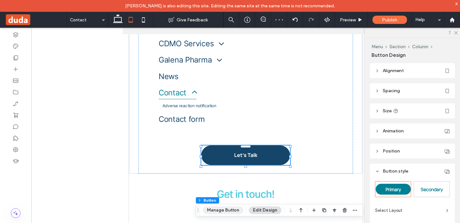
click at [230, 212] on button "Manage Button" at bounding box center [223, 211] width 41 height 8
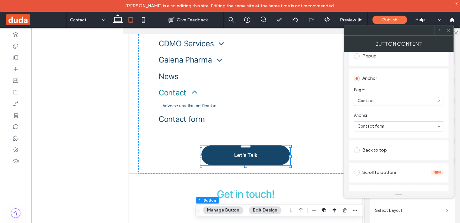
scroll to position [119, 0]
click at [449, 29] on icon at bounding box center [448, 30] width 5 height 5
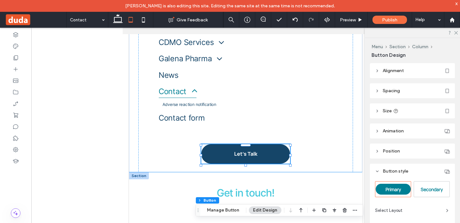
click at [274, 179] on div "Get in touch! ﻿" at bounding box center [245, 202] width 233 height 60
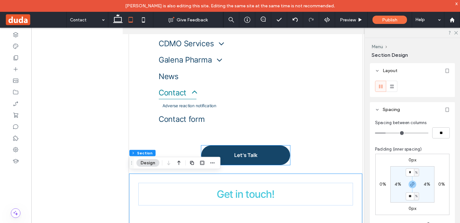
scroll to position [91, 0]
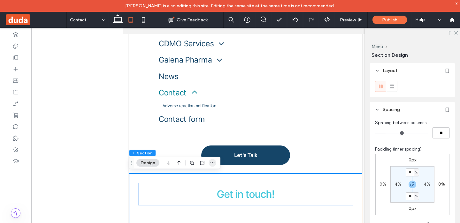
click at [215, 164] on icon "button" at bounding box center [212, 163] width 5 height 5
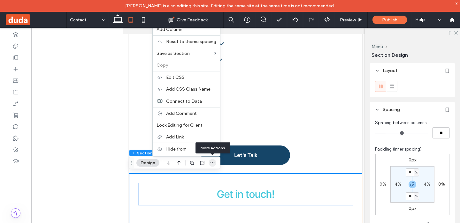
click at [213, 164] on icon "button" at bounding box center [212, 163] width 5 height 5
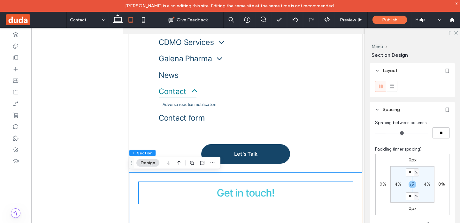
scroll to position [92, 0]
click at [171, 185] on div "Get in touch! ﻿" at bounding box center [245, 192] width 215 height 23
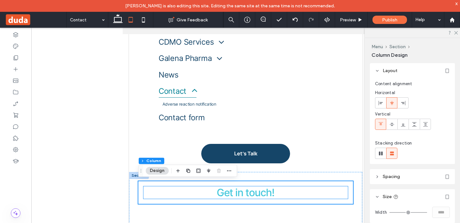
click at [193, 197] on h3 "Get in touch! ﻿" at bounding box center [245, 192] width 204 height 12
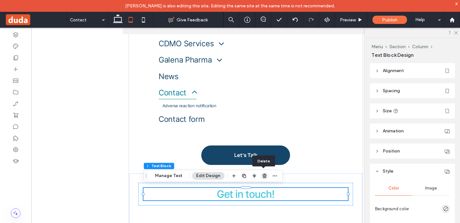
click at [263, 176] on use "button" at bounding box center [265, 176] width 4 height 4
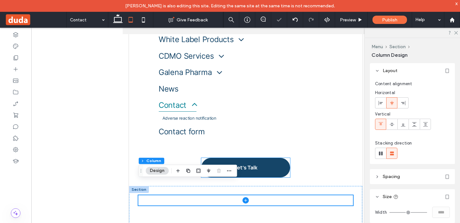
scroll to position [80, 0]
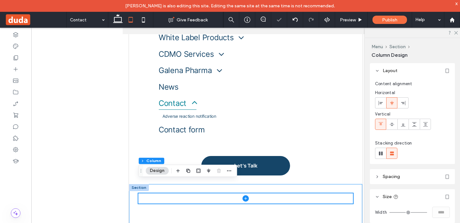
click at [269, 191] on div at bounding box center [245, 208] width 233 height 48
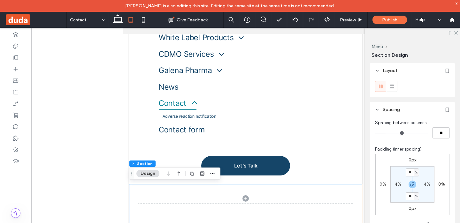
click at [134, 186] on div at bounding box center [245, 208] width 233 height 48
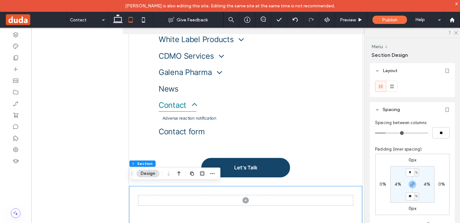
click at [357, 171] on div "Home White Label Products [MEDICAL_DATA] Microenema [GEOGRAPHIC_DATA] [MEDICAL_…" at bounding box center [245, 87] width 233 height 197
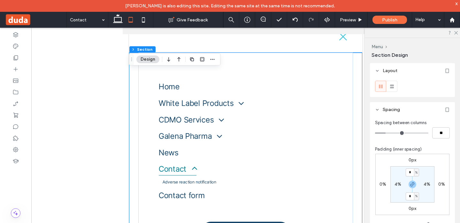
scroll to position [0, 0]
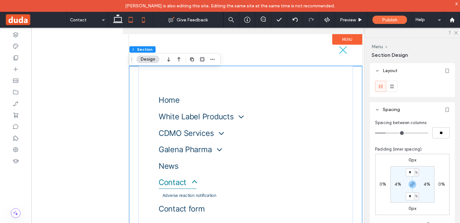
click at [143, 20] on icon at bounding box center [143, 19] width 13 height 13
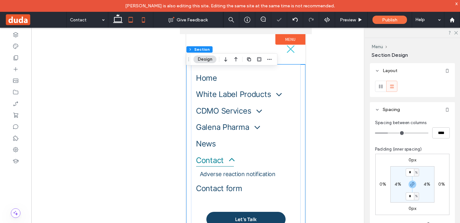
click at [127, 20] on icon at bounding box center [130, 19] width 13 height 13
type input "*"
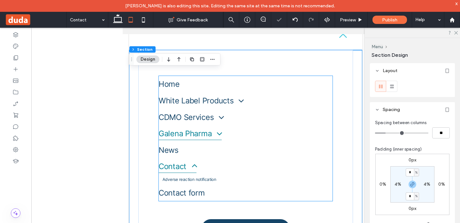
scroll to position [0, 0]
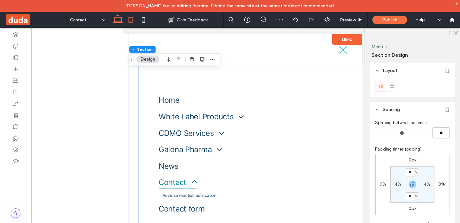
click at [117, 19] on icon at bounding box center [117, 19] width 13 height 13
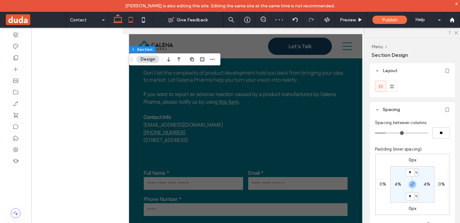
type input "*"
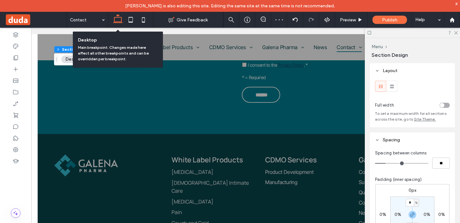
scroll to position [27, 0]
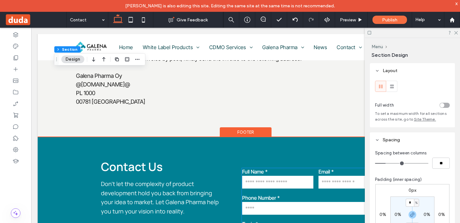
scroll to position [891, 0]
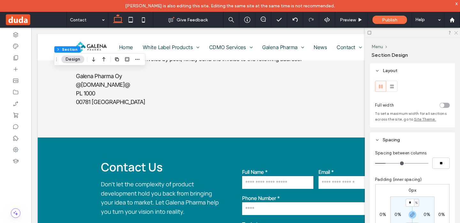
click at [456, 32] on icon at bounding box center [455, 32] width 4 height 4
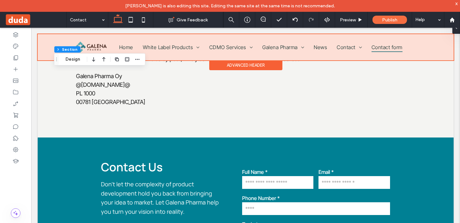
click at [378, 43] on div at bounding box center [246, 47] width 416 height 26
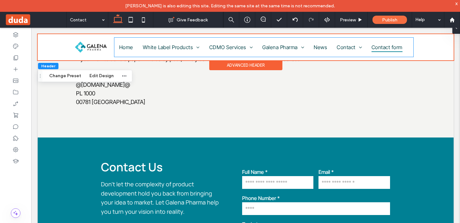
click at [378, 43] on span "Contact form" at bounding box center [386, 47] width 31 height 10
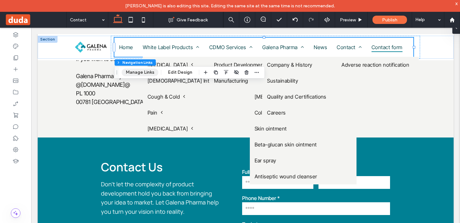
click at [139, 74] on button "Manage Links" at bounding box center [140, 73] width 37 height 8
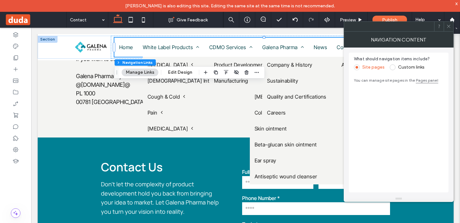
click at [449, 29] on span at bounding box center [448, 27] width 5 height 10
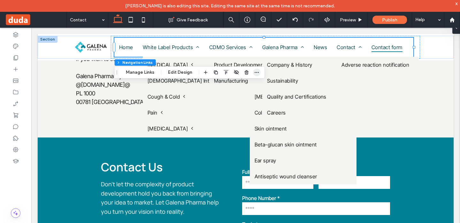
click at [258, 73] on icon "button" at bounding box center [256, 72] width 5 height 5
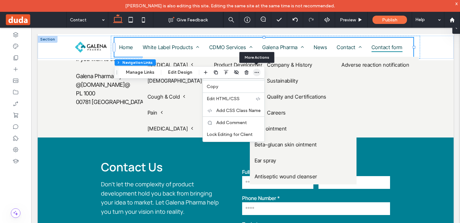
click at [258, 73] on icon "button" at bounding box center [256, 72] width 5 height 5
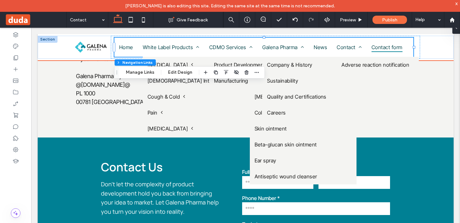
click at [399, 45] on span "Contact form" at bounding box center [386, 47] width 31 height 10
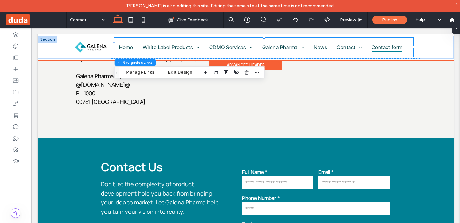
click at [399, 45] on span "Contact form" at bounding box center [386, 47] width 31 height 10
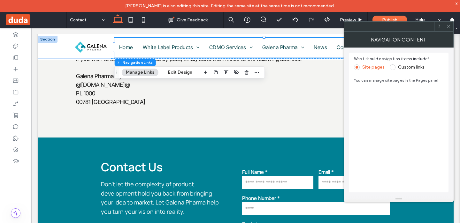
click at [447, 27] on icon at bounding box center [448, 26] width 5 height 5
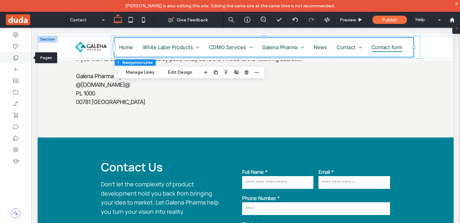
click at [15, 54] on div at bounding box center [15, 57] width 31 height 11
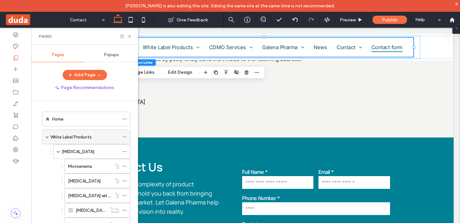
click at [48, 136] on span at bounding box center [47, 136] width 3 height 3
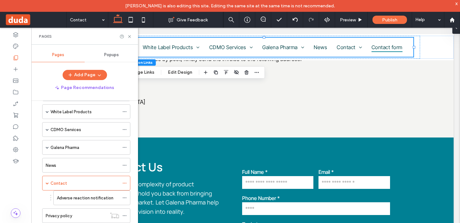
scroll to position [50, 0]
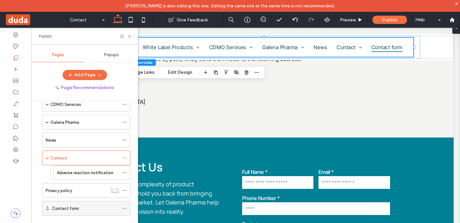
click at [124, 208] on icon at bounding box center [124, 208] width 4 height 4
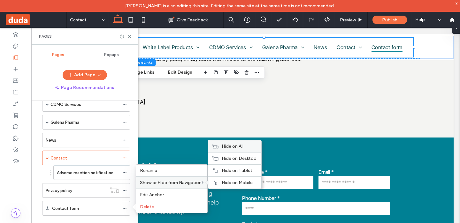
click at [231, 148] on span "Hide on All" at bounding box center [233, 146] width 22 height 5
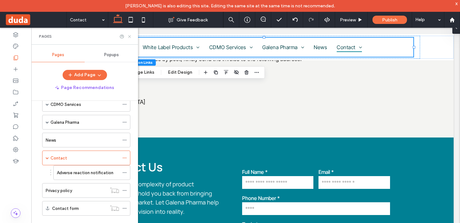
click at [129, 35] on icon at bounding box center [129, 36] width 5 height 5
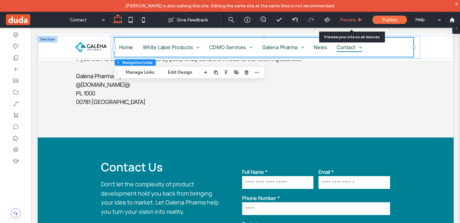
click at [341, 19] on span "Preview" at bounding box center [348, 19] width 16 height 5
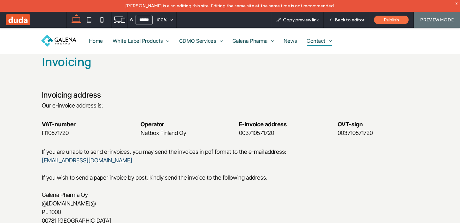
scroll to position [771, 0]
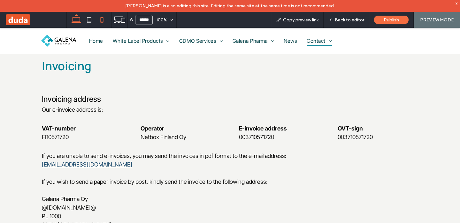
click at [99, 22] on icon at bounding box center [101, 19] width 13 height 13
type input "*****"
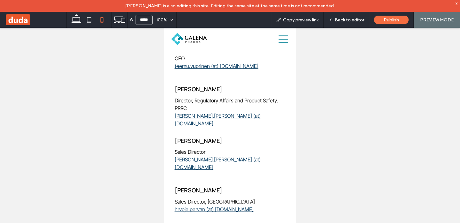
scroll to position [0, 0]
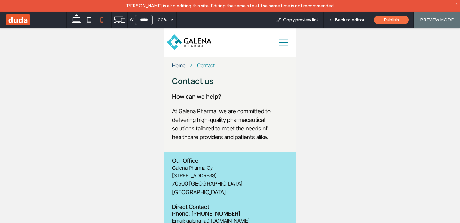
click at [203, 40] on img at bounding box center [188, 42] width 45 height 16
click at [193, 42] on img at bounding box center [188, 42] width 45 height 16
click at [282, 44] on icon at bounding box center [283, 43] width 10 height 10
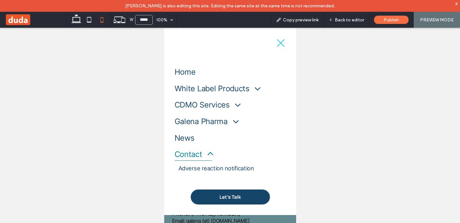
click at [230, 196] on span "Let's Talk" at bounding box center [229, 197] width 21 height 7
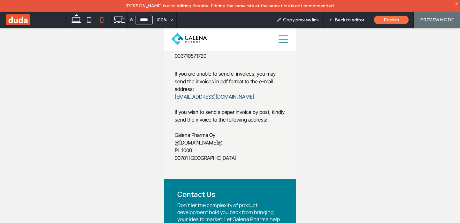
scroll to position [1331, 0]
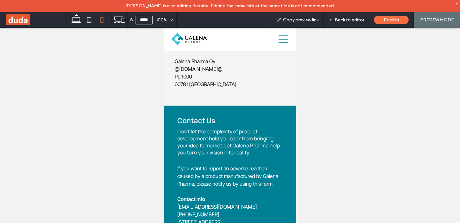
click at [280, 42] on icon at bounding box center [283, 39] width 10 height 8
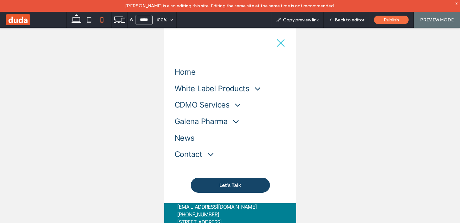
click at [283, 40] on icon at bounding box center [281, 43] width 10 height 10
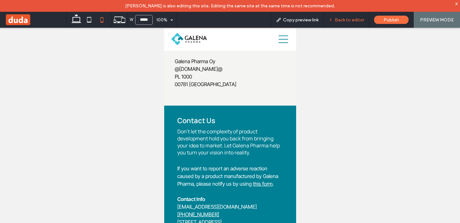
click at [343, 18] on span "Back to editor" at bounding box center [349, 19] width 29 height 5
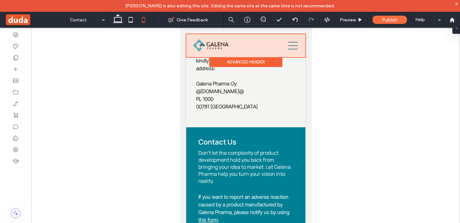
click at [209, 47] on div at bounding box center [245, 45] width 119 height 23
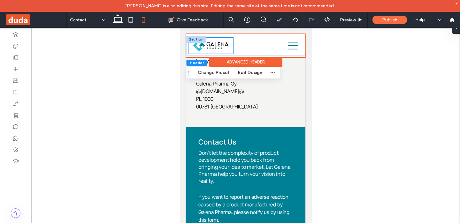
click at [215, 47] on img at bounding box center [211, 45] width 36 height 12
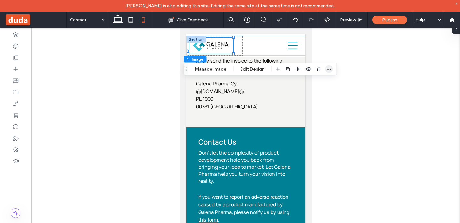
click at [327, 69] on use "button" at bounding box center [329, 69] width 4 height 1
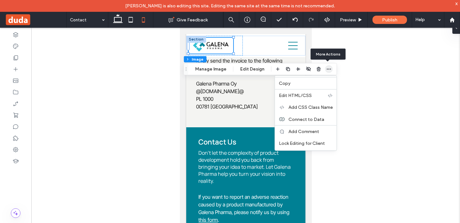
click at [327, 69] on use "button" at bounding box center [329, 69] width 4 height 1
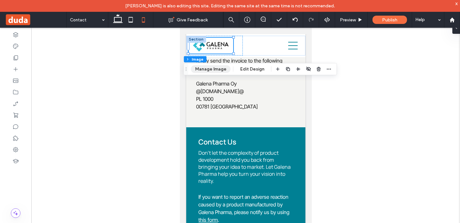
click at [216, 67] on button "Manage Image" at bounding box center [211, 69] width 40 height 8
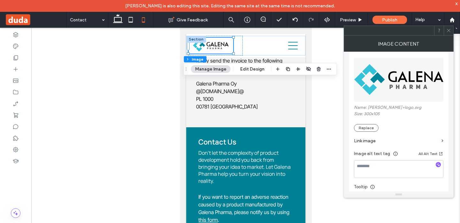
scroll to position [72, 0]
click at [407, 141] on label "Link image" at bounding box center [396, 141] width 85 height 12
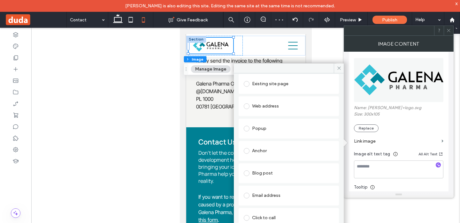
scroll to position [0, 0]
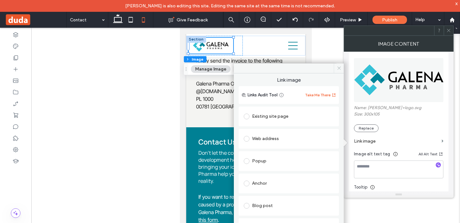
click at [338, 68] on icon at bounding box center [339, 68] width 5 height 5
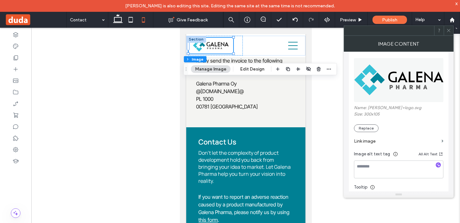
click at [450, 30] on icon at bounding box center [448, 30] width 5 height 5
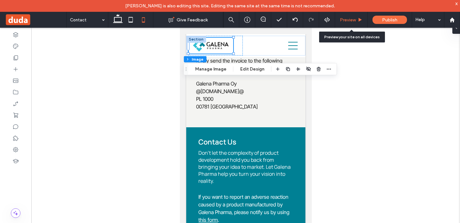
click at [346, 19] on span "Preview" at bounding box center [348, 19] width 16 height 5
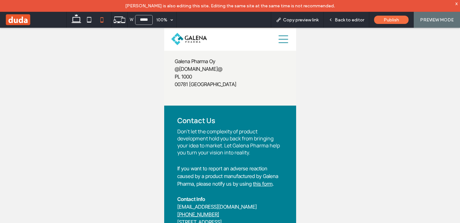
click at [202, 38] on img at bounding box center [189, 39] width 36 height 12
click at [353, 20] on span "Back to editor" at bounding box center [349, 19] width 29 height 5
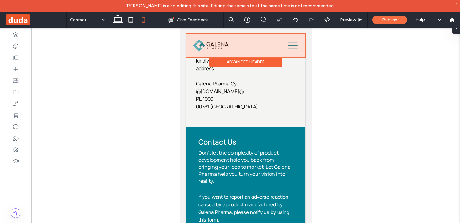
click at [223, 48] on div at bounding box center [245, 45] width 119 height 23
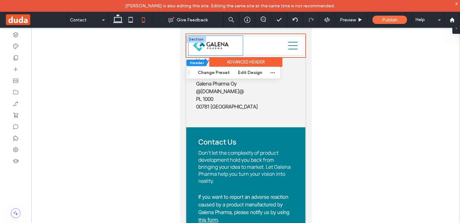
click at [235, 52] on div at bounding box center [215, 46] width 54 height 20
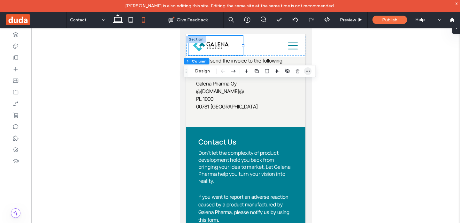
click at [305, 70] on icon "button" at bounding box center [307, 71] width 5 height 5
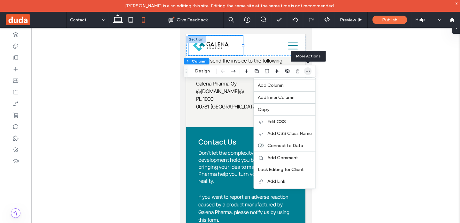
click at [305, 70] on icon "button" at bounding box center [307, 71] width 5 height 5
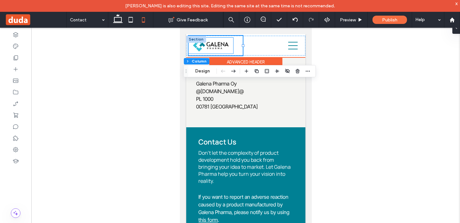
click at [217, 47] on img at bounding box center [211, 45] width 36 height 12
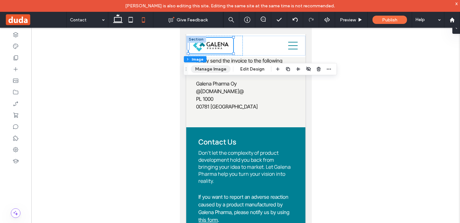
click at [221, 70] on button "Manage Image" at bounding box center [211, 69] width 40 height 8
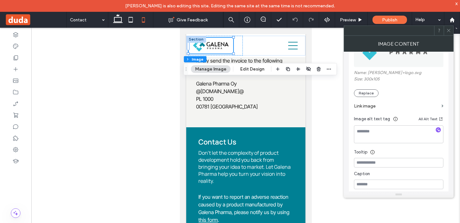
scroll to position [108, 0]
click at [377, 107] on label "Link image" at bounding box center [396, 106] width 85 height 12
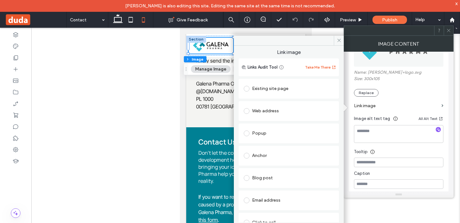
click at [274, 87] on div "Existing site page" at bounding box center [289, 89] width 90 height 10
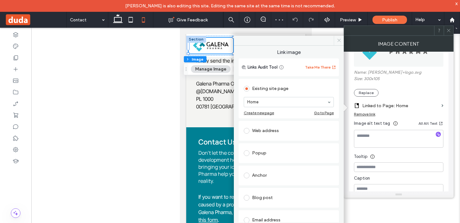
click at [339, 42] on icon at bounding box center [339, 40] width 5 height 5
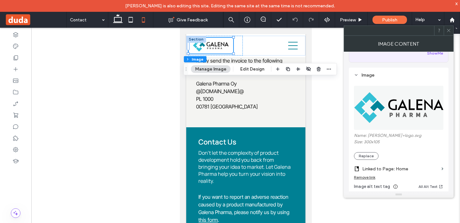
scroll to position [0, 0]
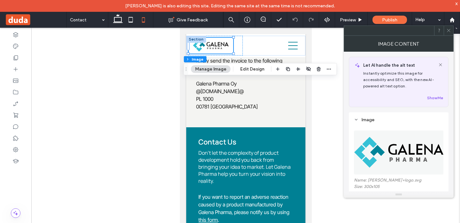
click at [447, 30] on icon at bounding box center [448, 30] width 5 height 5
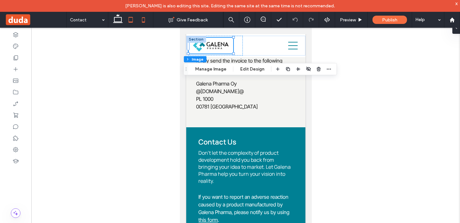
click at [130, 19] on icon at bounding box center [130, 19] width 13 height 13
type input "***"
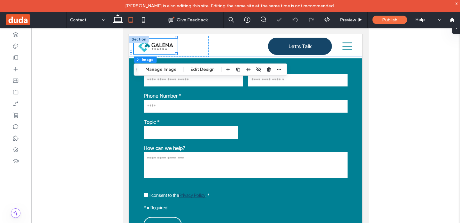
scroll to position [1189, 0]
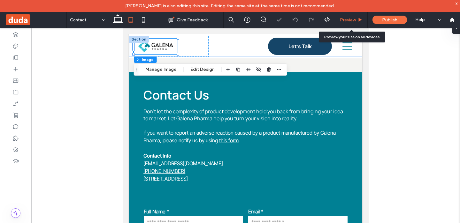
click at [348, 16] on div "Preview" at bounding box center [351, 20] width 33 height 16
click at [354, 23] on div "Preview" at bounding box center [351, 20] width 33 height 16
click at [359, 19] on use at bounding box center [360, 20] width 3 height 4
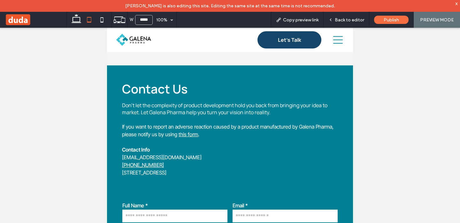
click at [269, 36] on link "Let's Talk" at bounding box center [289, 39] width 64 height 17
click at [344, 20] on span "Back to editor" at bounding box center [349, 19] width 29 height 5
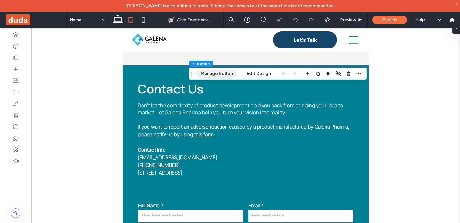
click at [225, 75] on button "Manage Button" at bounding box center [216, 74] width 41 height 8
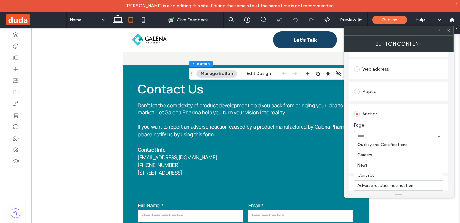
scroll to position [358, 0]
click at [451, 30] on icon at bounding box center [448, 30] width 5 height 5
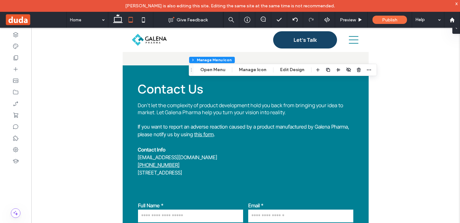
click at [209, 74] on div "Header Section Column Manage Menu Icon Open Menu Manage Icon Edit Design" at bounding box center [283, 70] width 188 height 12
click at [211, 72] on button "Open Menu" at bounding box center [212, 70] width 33 height 8
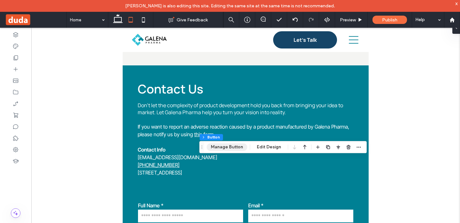
click at [231, 148] on button "Manage Button" at bounding box center [227, 147] width 41 height 8
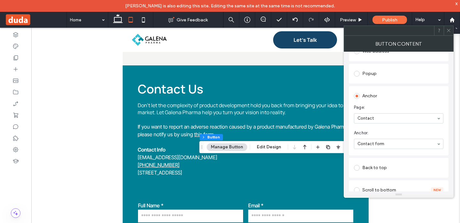
scroll to position [102, 0]
click at [449, 31] on icon at bounding box center [448, 30] width 5 height 5
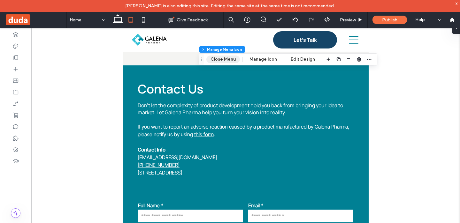
click at [237, 60] on button "Close Menu" at bounding box center [223, 60] width 34 height 8
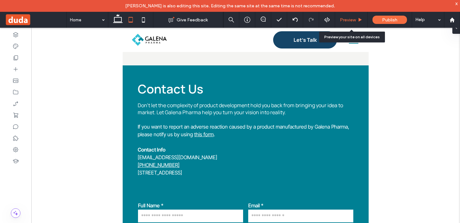
click at [352, 17] on span "Preview" at bounding box center [348, 19] width 16 height 5
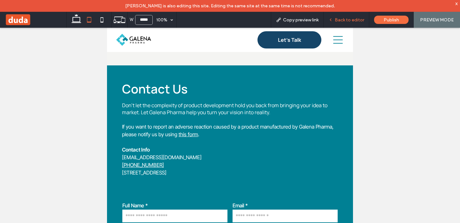
scroll to position [12, 0]
click at [352, 19] on span "Back to editor" at bounding box center [349, 19] width 29 height 5
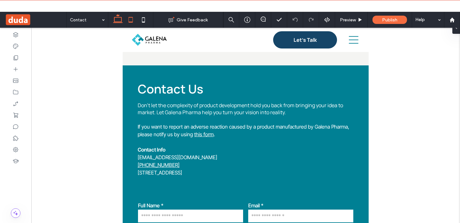
click at [117, 19] on icon at bounding box center [117, 19] width 13 height 13
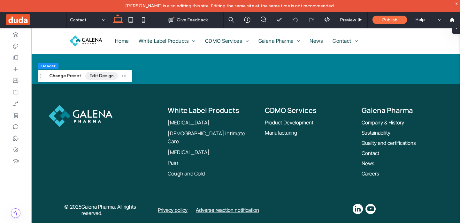
click at [107, 77] on button "Edit Design" at bounding box center [101, 76] width 33 height 8
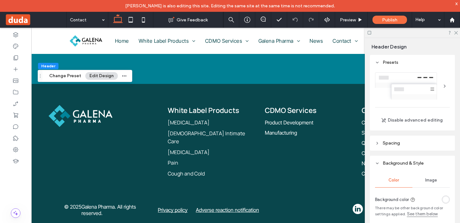
click at [444, 83] on div at bounding box center [444, 86] width 10 height 10
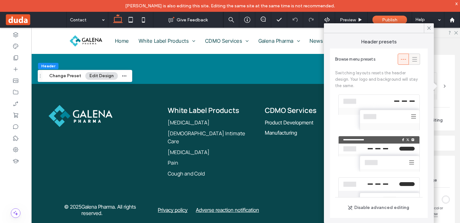
click at [414, 60] on icon at bounding box center [414, 59] width 6 height 6
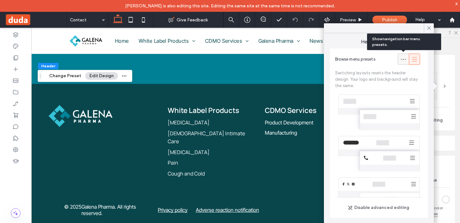
click at [405, 58] on icon at bounding box center [403, 59] width 6 height 6
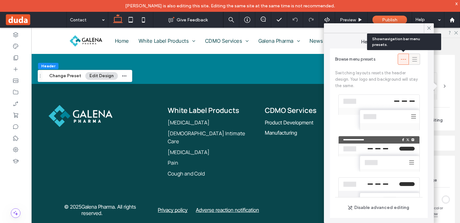
click at [413, 58] on icon at bounding box center [414, 59] width 6 height 6
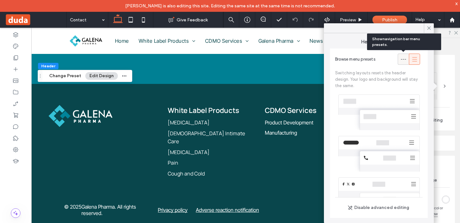
click at [404, 58] on icon at bounding box center [403, 59] width 6 height 6
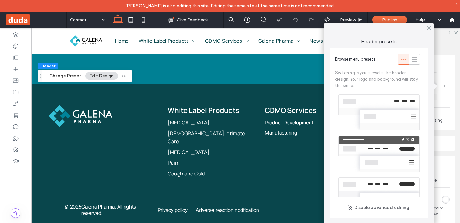
click at [429, 27] on icon at bounding box center [429, 28] width 6 height 6
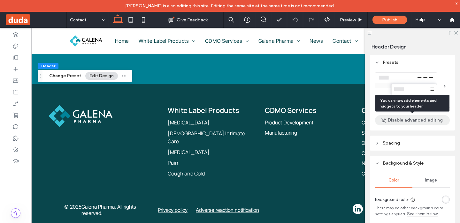
click at [425, 120] on button "Disable advanced editing" at bounding box center [412, 120] width 75 height 10
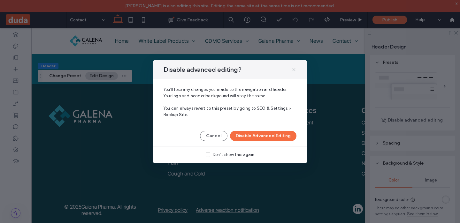
click at [294, 68] on icon at bounding box center [293, 69] width 5 height 5
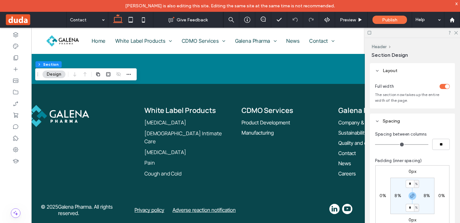
scroll to position [0, 95]
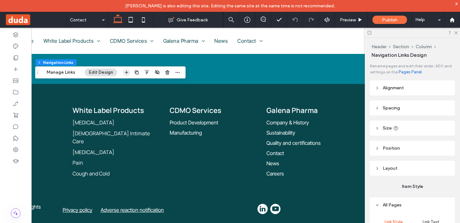
click at [127, 72] on use "button" at bounding box center [127, 73] width 4 height 4
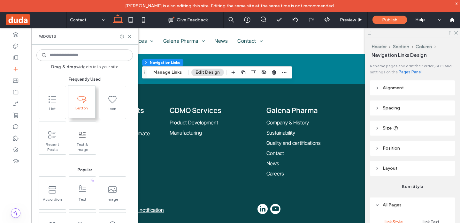
click at [85, 105] on span at bounding box center [81, 98] width 27 height 14
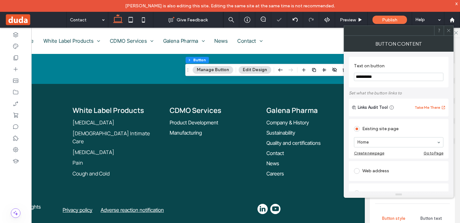
type input "**"
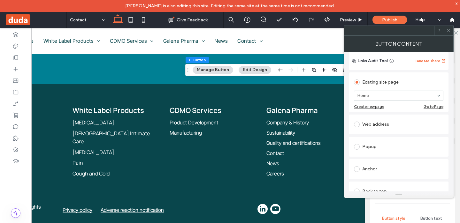
scroll to position [0, 0]
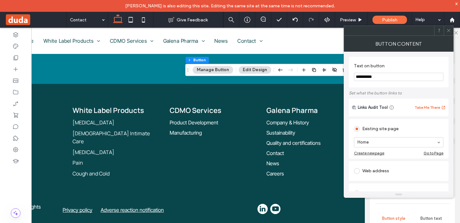
click at [216, 71] on button "Manage Button" at bounding box center [213, 70] width 41 height 8
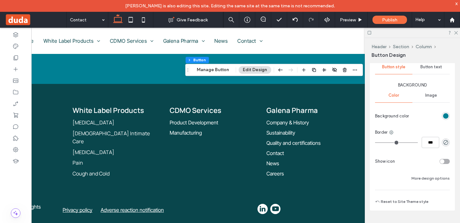
scroll to position [156, 0]
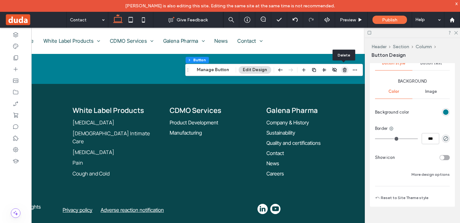
click at [343, 68] on use "button" at bounding box center [345, 70] width 4 height 4
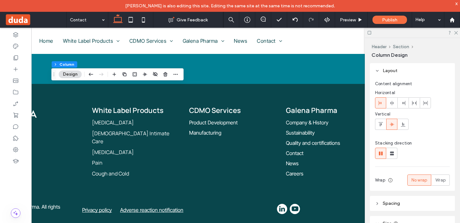
scroll to position [0, 95]
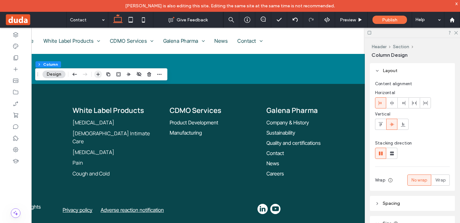
click at [97, 78] on span "button" at bounding box center [98, 75] width 8 height 8
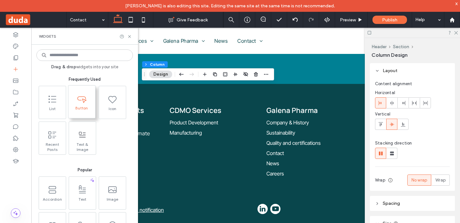
click at [91, 98] on span at bounding box center [81, 98] width 27 height 14
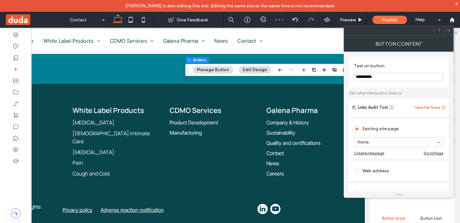
click at [366, 78] on input "**********" at bounding box center [398, 77] width 89 height 8
click at [363, 76] on input "**********" at bounding box center [398, 77] width 89 height 8
type input "*********"
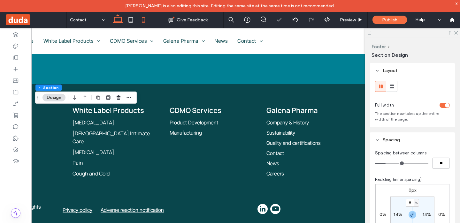
click at [142, 23] on icon at bounding box center [143, 19] width 13 height 13
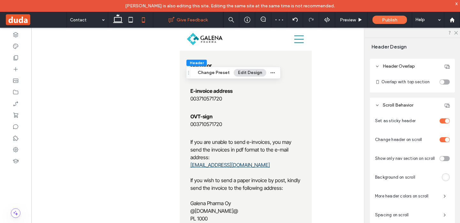
scroll to position [0, 0]
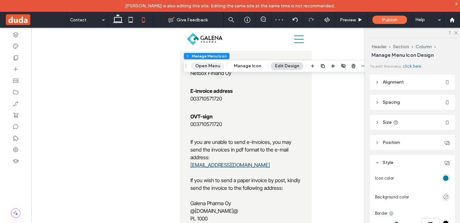
click at [217, 64] on button "Open Menu" at bounding box center [207, 66] width 33 height 8
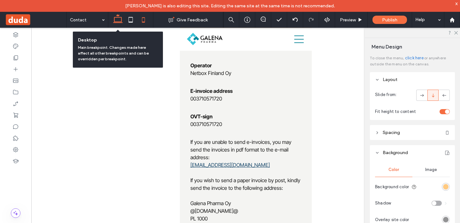
click at [119, 21] on use at bounding box center [118, 18] width 10 height 9
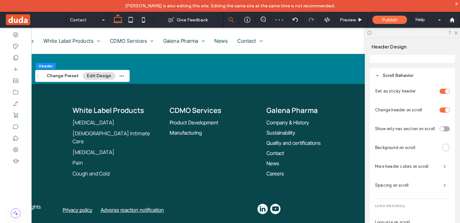
scroll to position [273, 0]
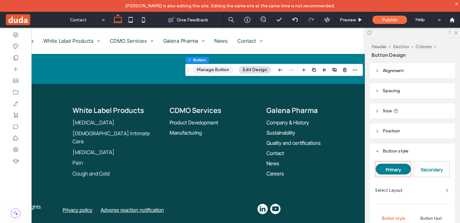
click at [224, 70] on button "Manage Button" at bounding box center [213, 70] width 41 height 8
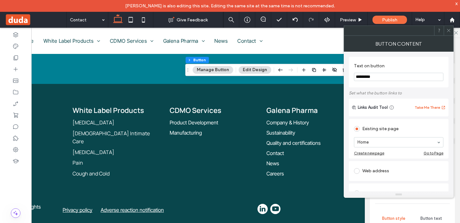
click at [362, 77] on input "*********" at bounding box center [398, 77] width 89 height 8
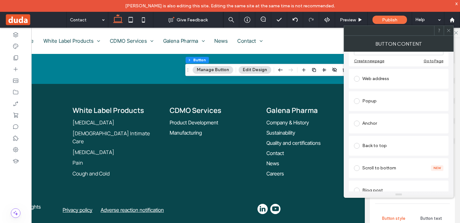
scroll to position [93, 0]
type input "**********"
click at [259, 70] on button "Edit Design" at bounding box center [255, 70] width 33 height 8
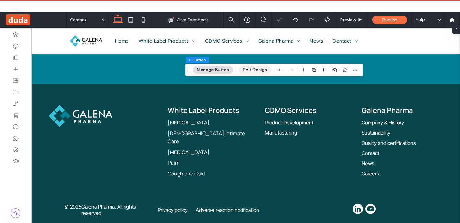
scroll to position [0, 0]
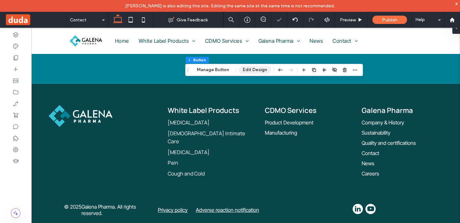
click at [259, 70] on button "Edit Design" at bounding box center [255, 70] width 33 height 8
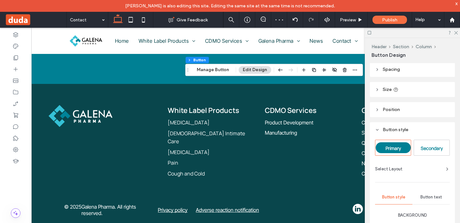
scroll to position [28, 0]
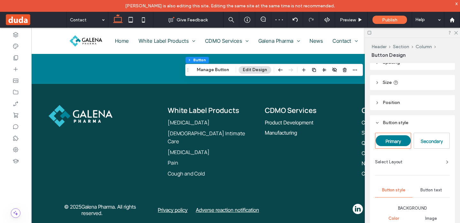
click at [425, 163] on div "Select Layout" at bounding box center [412, 162] width 75 height 6
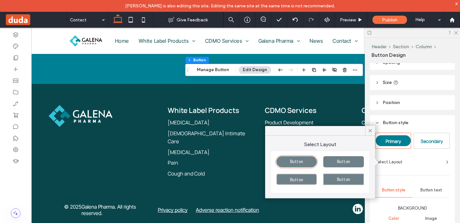
click at [425, 163] on div "Select Layout" at bounding box center [412, 162] width 75 height 6
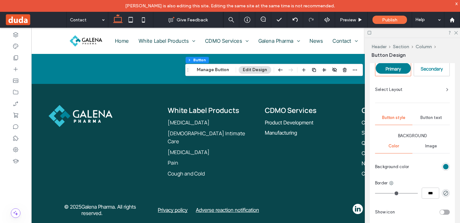
scroll to position [103, 0]
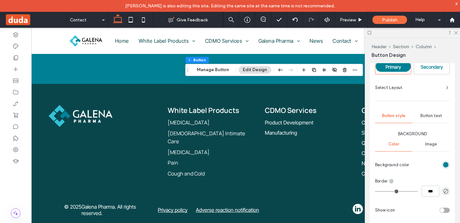
click at [445, 165] on div "rgb(0, 128, 148)" at bounding box center [445, 164] width 5 height 5
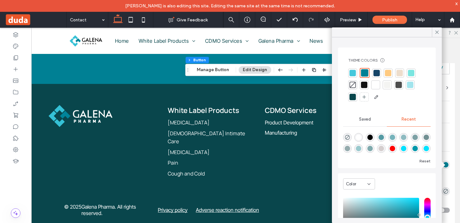
click at [376, 71] on div at bounding box center [376, 73] width 6 height 6
click at [436, 31] on icon at bounding box center [437, 32] width 6 height 6
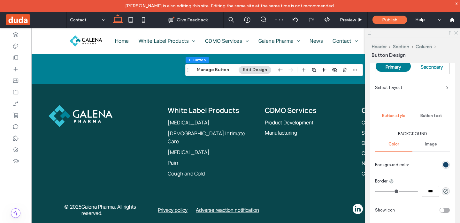
click at [455, 32] on icon at bounding box center [455, 32] width 4 height 4
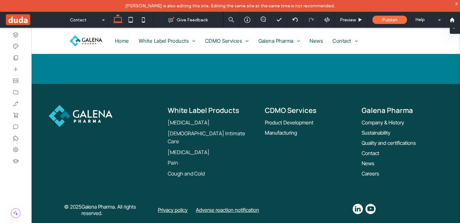
type input "***"
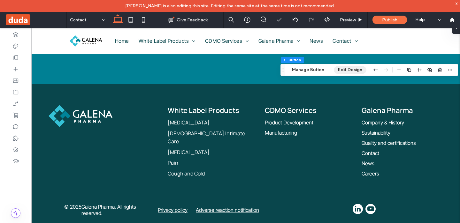
click at [355, 69] on button "Edit Design" at bounding box center [350, 70] width 33 height 8
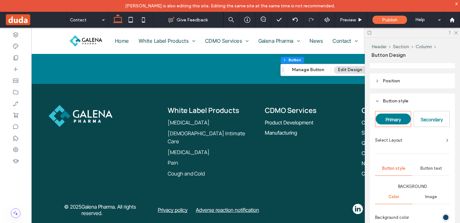
scroll to position [46, 0]
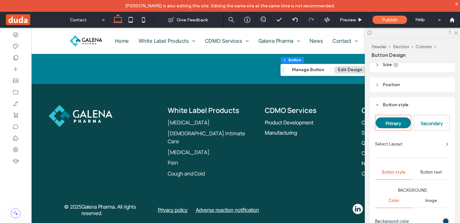
click at [431, 170] on span "Button text" at bounding box center [431, 172] width 22 height 5
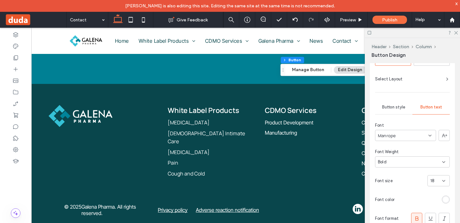
scroll to position [112, 0]
click at [447, 180] on div "18" at bounding box center [438, 179] width 22 height 11
click at [439, 165] on div "16" at bounding box center [439, 163] width 22 height 11
click at [454, 32] on icon at bounding box center [455, 32] width 4 height 4
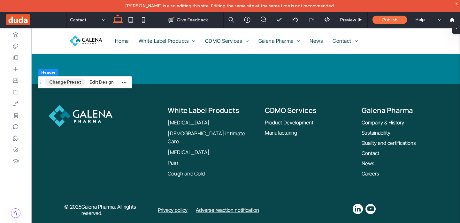
click at [67, 84] on button "Change Preset" at bounding box center [65, 83] width 40 height 8
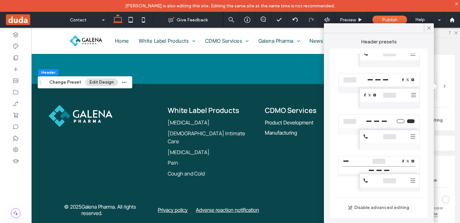
scroll to position [0, 0]
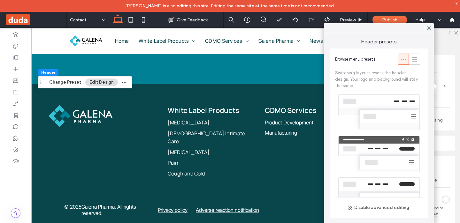
click at [399, 104] on div at bounding box center [379, 113] width 88 height 42
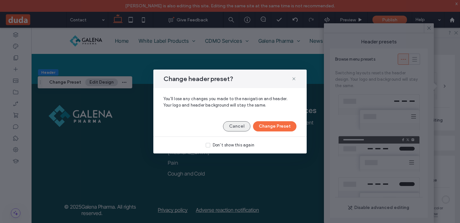
click at [238, 128] on button "Cancel" at bounding box center [236, 126] width 27 height 10
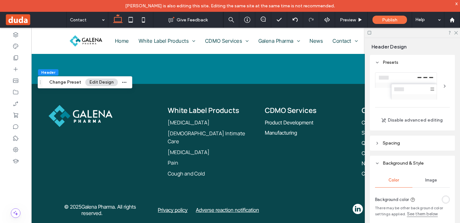
click at [444, 85] on div at bounding box center [444, 86] width 10 height 10
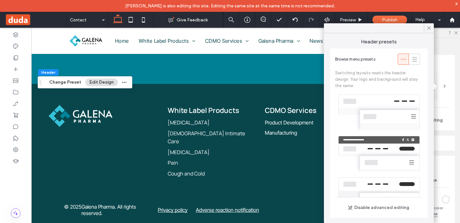
click at [402, 106] on div at bounding box center [379, 113] width 88 height 42
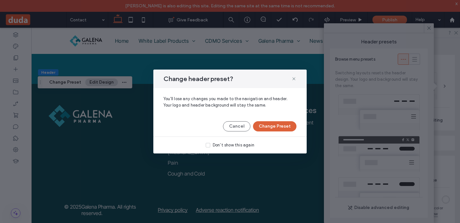
click at [287, 125] on button "Change Preset" at bounding box center [274, 126] width 43 height 10
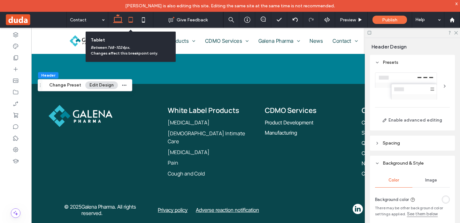
click at [132, 21] on icon at bounding box center [130, 19] width 13 height 13
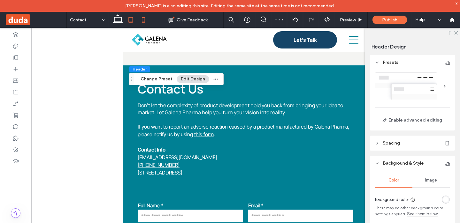
click at [141, 20] on icon at bounding box center [143, 19] width 13 height 13
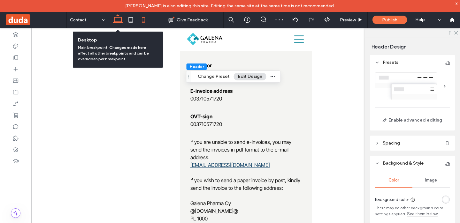
click at [118, 19] on icon at bounding box center [117, 19] width 13 height 13
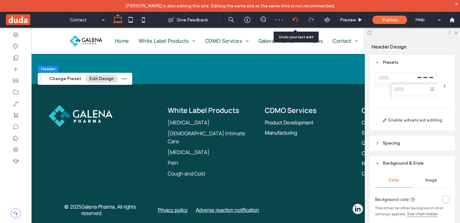
click at [294, 19] on icon at bounding box center [295, 19] width 5 height 5
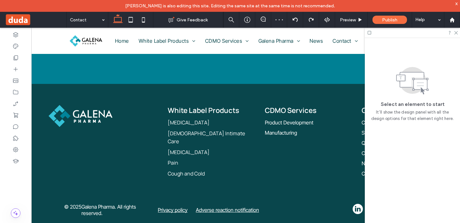
scroll to position [0, 95]
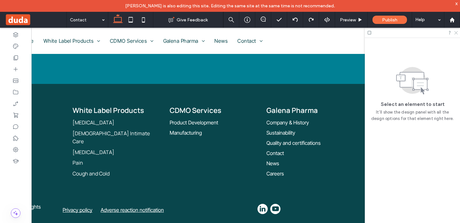
click at [456, 34] on icon at bounding box center [455, 32] width 4 height 4
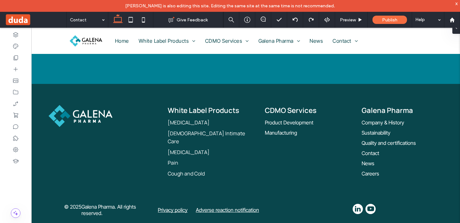
scroll to position [0, 0]
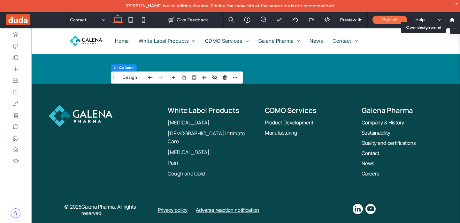
click at [457, 29] on div at bounding box center [455, 27] width 10 height 13
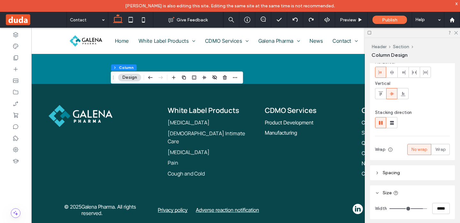
scroll to position [56, 0]
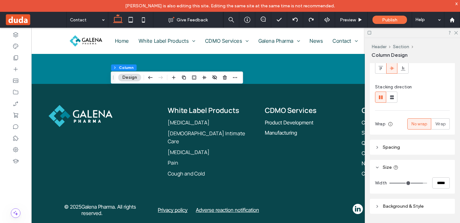
type input "**"
type input "***"
type input "**"
type input "***"
type input "**"
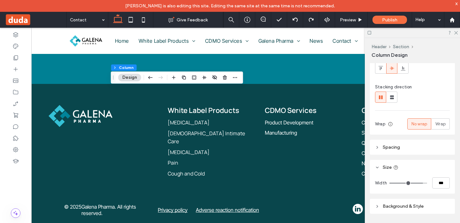
type input "***"
type input "**"
type input "***"
type input "**"
type input "***"
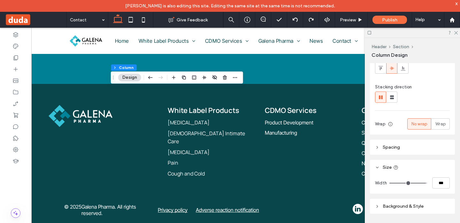
type input "***"
type input "****"
drag, startPoint x: 421, startPoint y: 183, endPoint x: 431, endPoint y: 183, distance: 10.2
click at [427, 183] on input "range" at bounding box center [408, 183] width 38 height 1
type input "**"
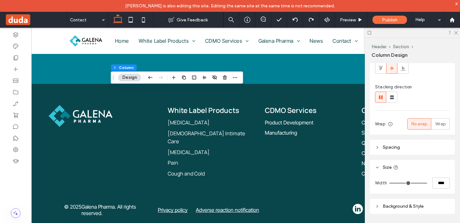
type input "*****"
type input "**"
type input "***"
type input "**"
type input "***"
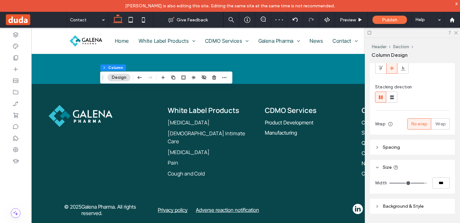
type input "**"
type input "***"
type input "**"
type input "***"
type input "**"
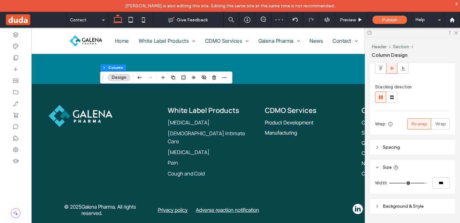
type input "***"
type input "**"
type input "***"
type input "**"
type input "***"
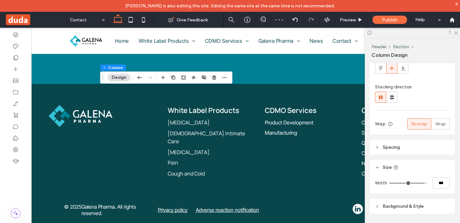
type input "**"
type input "***"
type input "**"
type input "***"
type input "**"
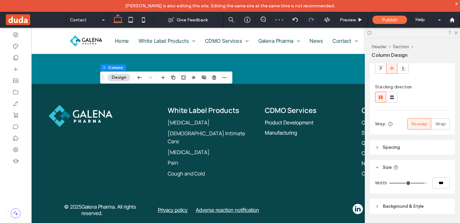
type input "***"
type input "**"
type input "***"
type input "**"
type input "***"
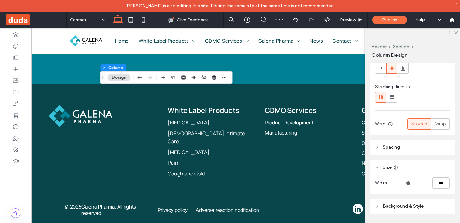
type input "**"
type input "***"
type input "**"
type input "***"
drag, startPoint x: 422, startPoint y: 182, endPoint x: 417, endPoint y: 182, distance: 5.7
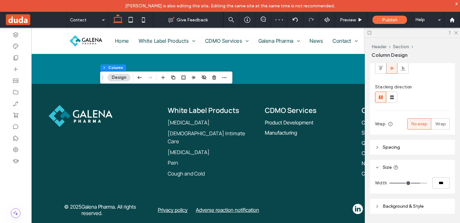
click at [417, 183] on input "range" at bounding box center [408, 183] width 38 height 1
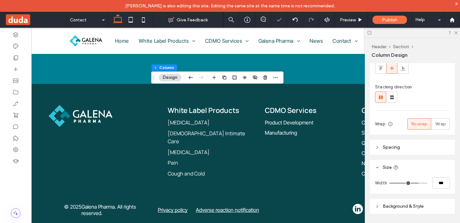
type input "**"
type input "***"
click at [422, 183] on input "range" at bounding box center [408, 183] width 38 height 1
type input "**"
type input "*****"
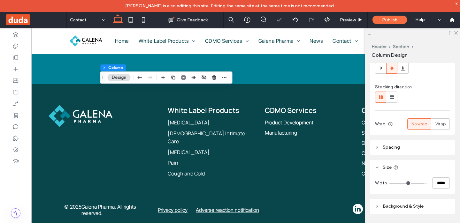
click at [419, 183] on input "range" at bounding box center [408, 183] width 38 height 1
click at [291, 20] on div at bounding box center [295, 19] width 16 height 5
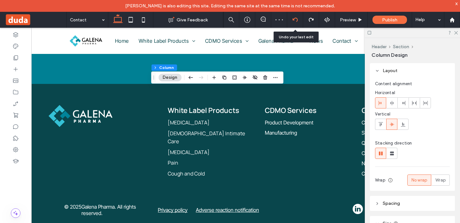
click at [296, 20] on icon at bounding box center [295, 19] width 5 height 5
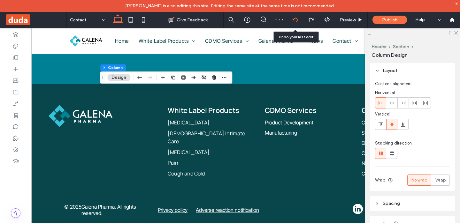
click at [296, 20] on icon at bounding box center [295, 19] width 5 height 5
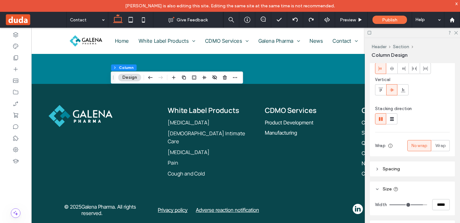
scroll to position [63, 0]
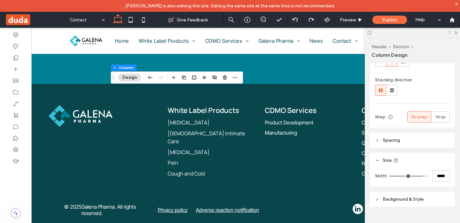
click at [392, 200] on span "Background & Style" at bounding box center [403, 199] width 41 height 5
click at [379, 143] on header "Spacing" at bounding box center [412, 140] width 85 height 15
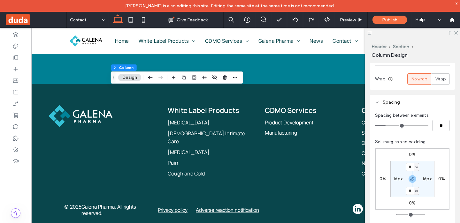
scroll to position [106, 0]
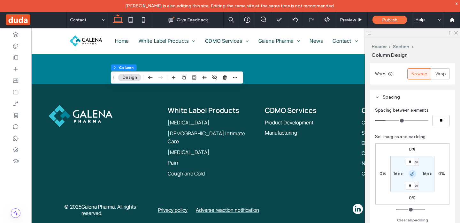
click at [413, 173] on use "button" at bounding box center [412, 174] width 4 height 4
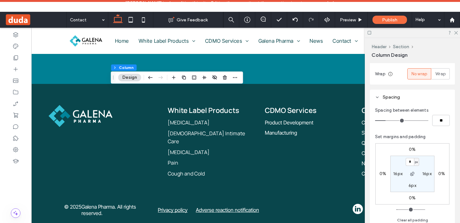
click at [427, 174] on label "16px" at bounding box center [426, 173] width 9 height 5
type input "**"
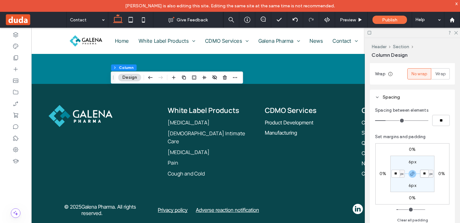
click at [427, 174] on input "**" at bounding box center [424, 174] width 8 height 8
type input "*"
click at [456, 32] on icon at bounding box center [455, 32] width 4 height 4
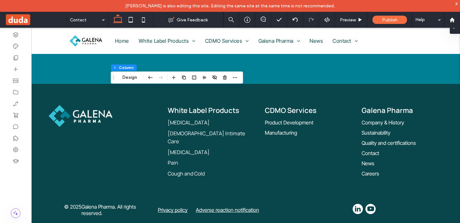
click at [455, 28] on icon at bounding box center [453, 27] width 5 height 5
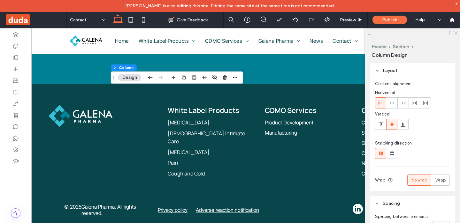
click at [456, 32] on icon at bounding box center [455, 32] width 4 height 4
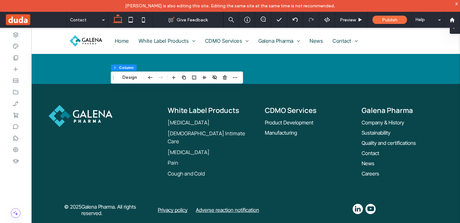
click at [456, 30] on span at bounding box center [453, 27] width 5 height 13
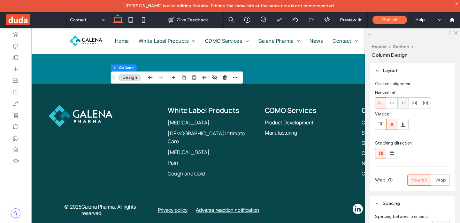
click at [406, 105] on div at bounding box center [403, 103] width 11 height 11
click at [455, 34] on icon at bounding box center [455, 32] width 4 height 4
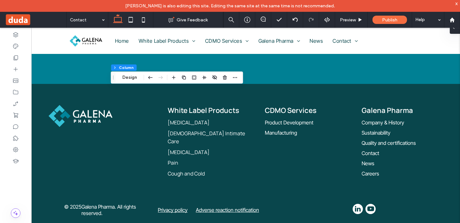
click at [456, 30] on span at bounding box center [453, 27] width 5 height 13
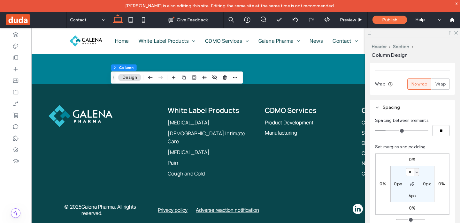
scroll to position [101, 0]
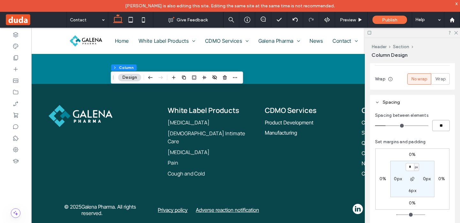
click at [441, 128] on input "**" at bounding box center [441, 125] width 18 height 11
type input "**"
type input "*"
click at [457, 32] on icon at bounding box center [455, 32] width 4 height 4
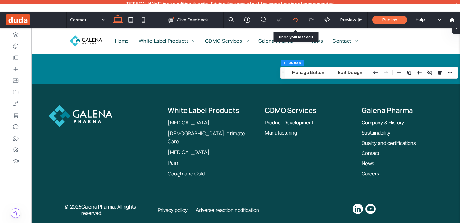
click at [297, 20] on div at bounding box center [295, 19] width 16 height 5
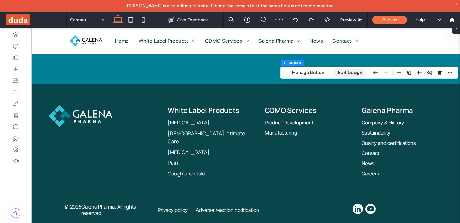
click at [342, 74] on button "Edit Design" at bounding box center [350, 73] width 33 height 8
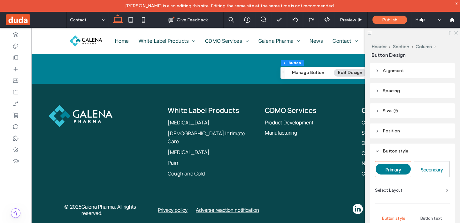
click at [456, 32] on icon at bounding box center [455, 32] width 4 height 4
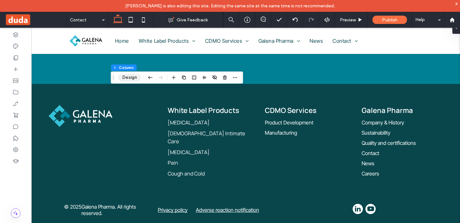
click at [134, 79] on button "Design" at bounding box center [129, 78] width 23 height 8
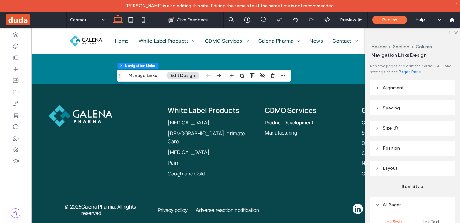
click at [397, 110] on span "Spacing" at bounding box center [391, 107] width 17 height 5
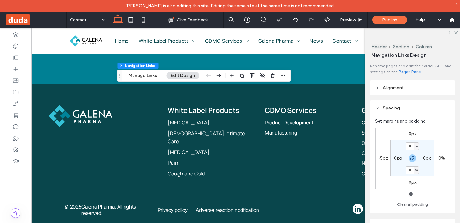
click at [382, 159] on label "-5px" at bounding box center [383, 158] width 10 height 5
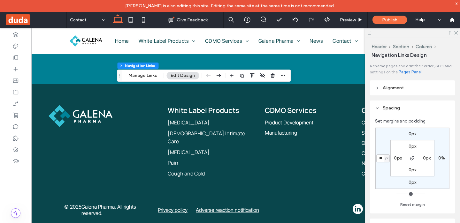
type input "*"
click at [439, 175] on div "0px 0% 0px * % 0px 0px 0px 0px" at bounding box center [412, 158] width 74 height 61
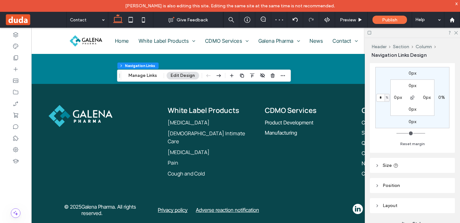
scroll to position [62, 0]
click at [421, 163] on header "Size" at bounding box center [412, 163] width 85 height 15
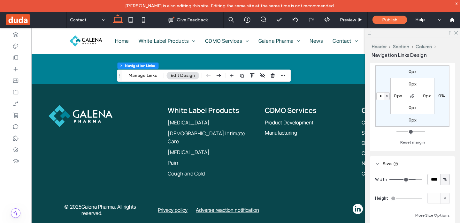
type input "**"
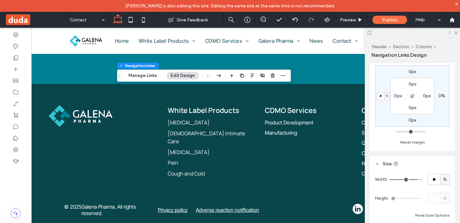
type input "**"
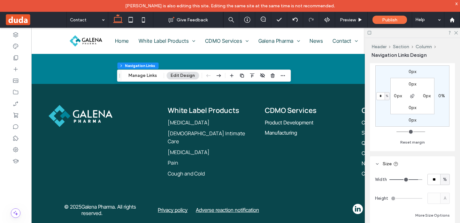
type input "**"
click at [417, 180] on input "range" at bounding box center [405, 179] width 33 height 1
click at [456, 32] on icon at bounding box center [455, 32] width 4 height 4
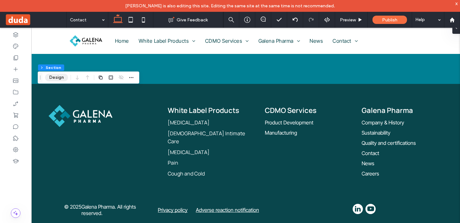
click at [59, 77] on button "Design" at bounding box center [56, 78] width 23 height 8
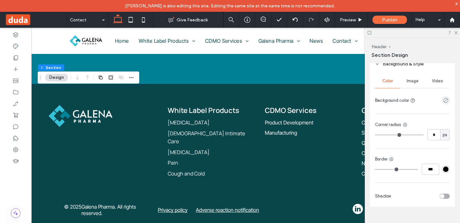
scroll to position [0, 0]
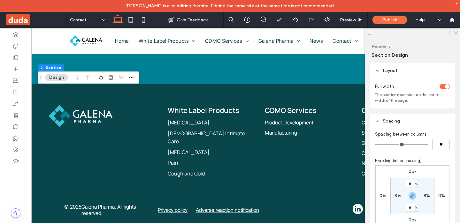
click at [456, 31] on icon at bounding box center [455, 32] width 4 height 4
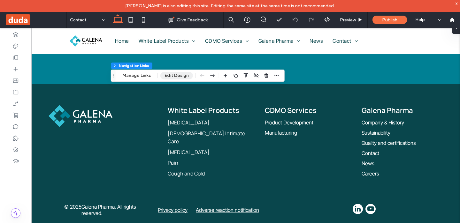
click at [161, 75] on button "Edit Design" at bounding box center [176, 76] width 33 height 8
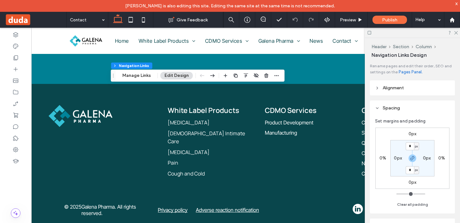
click at [387, 95] on header "Alignment" at bounding box center [412, 87] width 85 height 15
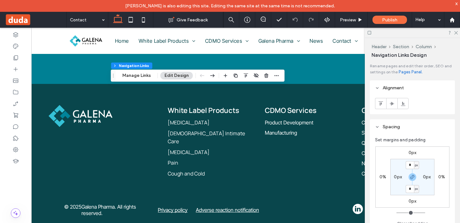
click at [387, 95] on header "Alignment" at bounding box center [412, 87] width 85 height 15
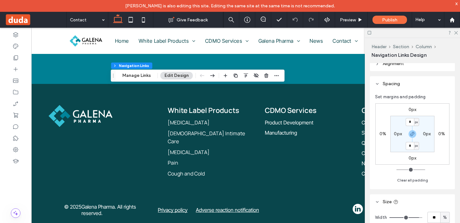
scroll to position [25, 0]
click at [382, 85] on header "Spacing" at bounding box center [412, 83] width 85 height 15
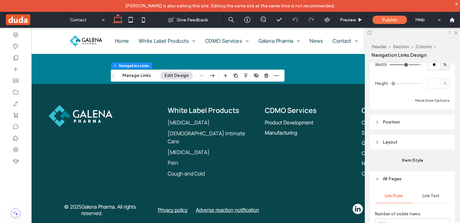
scroll to position [84, 0]
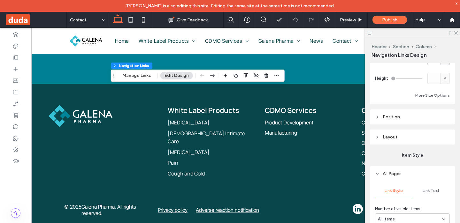
click at [373, 142] on header "Layout" at bounding box center [412, 137] width 85 height 15
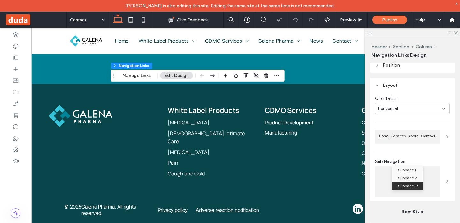
scroll to position [143, 0]
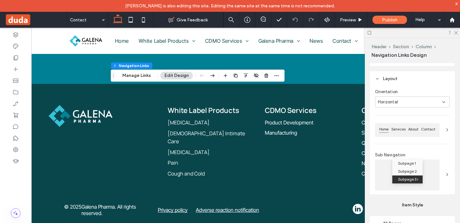
click at [447, 131] on icon at bounding box center [447, 129] width 5 height 5
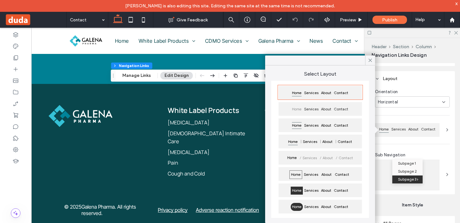
click at [447, 131] on icon at bounding box center [447, 129] width 5 height 5
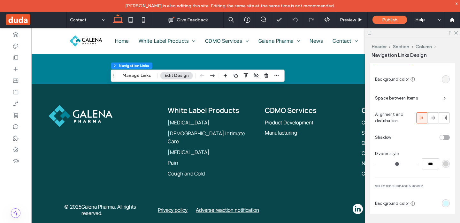
scroll to position [539, 0]
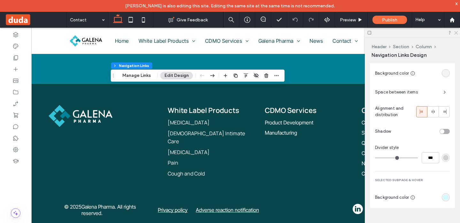
click at [456, 34] on icon at bounding box center [455, 32] width 4 height 4
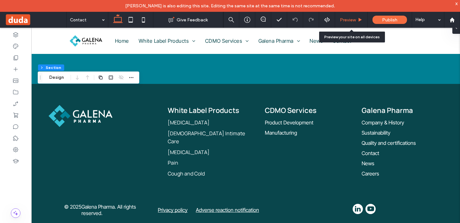
click at [354, 20] on span "Preview" at bounding box center [348, 19] width 16 height 5
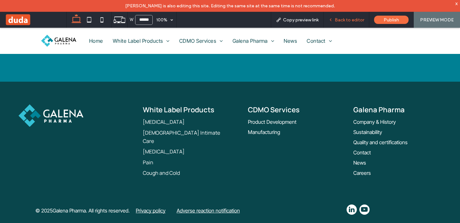
click at [344, 19] on span "Back to editor" at bounding box center [349, 19] width 29 height 5
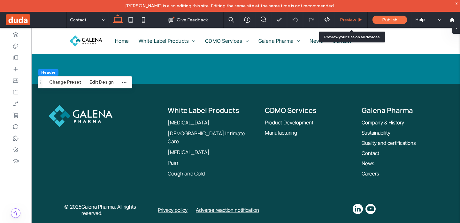
click at [350, 19] on span "Preview" at bounding box center [348, 19] width 16 height 5
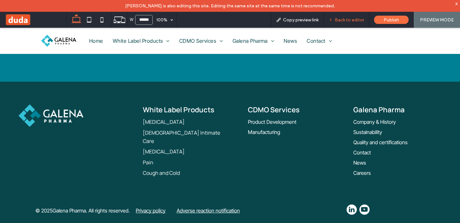
click at [344, 23] on div "Back to editor" at bounding box center [346, 20] width 46 height 16
click at [347, 19] on span "Back to editor" at bounding box center [349, 19] width 29 height 5
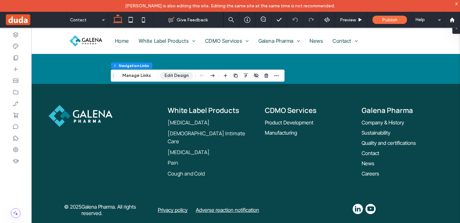
click at [172, 73] on button "Edit Design" at bounding box center [176, 76] width 33 height 8
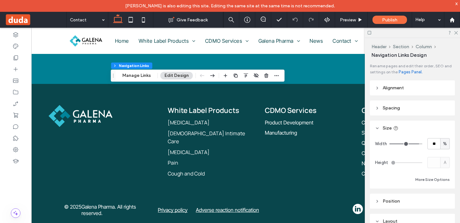
click at [383, 87] on span "Alignment" at bounding box center [393, 87] width 21 height 5
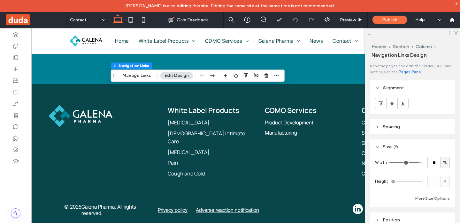
click at [383, 87] on span "Alignment" at bounding box center [393, 87] width 21 height 5
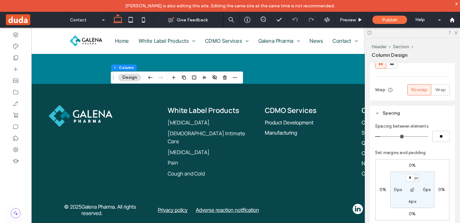
scroll to position [94, 0]
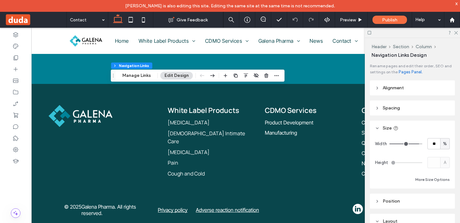
click at [443, 144] on span "%" at bounding box center [445, 144] width 4 height 6
click at [446, 201] on span "A" at bounding box center [445, 200] width 3 height 6
type input "*"
click at [457, 32] on icon at bounding box center [455, 32] width 4 height 4
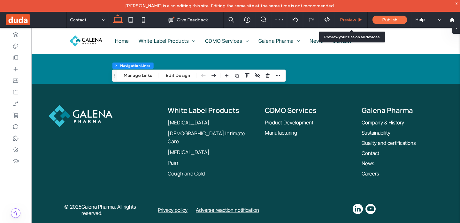
click at [357, 19] on div "Preview" at bounding box center [351, 19] width 32 height 5
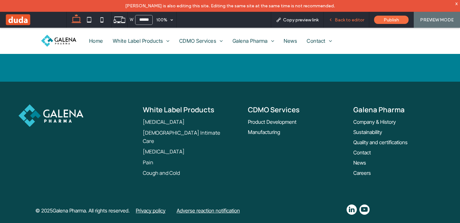
click at [345, 22] on span "Back to editor" at bounding box center [349, 19] width 29 height 5
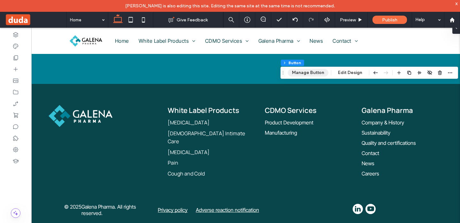
click at [316, 73] on button "Manage Button" at bounding box center [308, 73] width 41 height 8
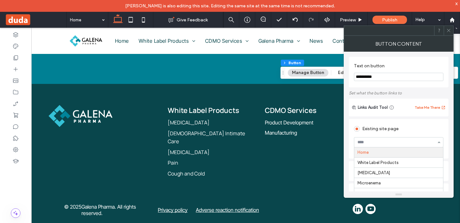
click at [379, 145] on input at bounding box center [396, 142] width 79 height 4
click at [405, 130] on div "Existing site page" at bounding box center [398, 129] width 89 height 10
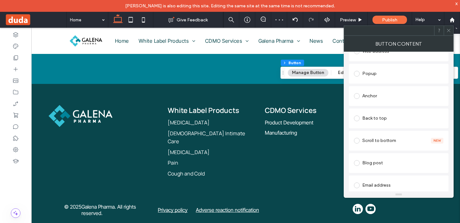
scroll to position [131, 0]
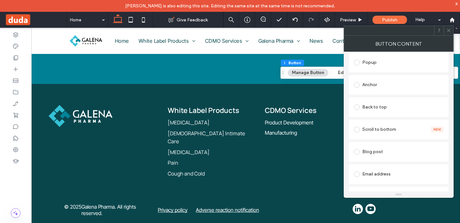
click at [369, 84] on div "Anchor" at bounding box center [398, 85] width 89 height 10
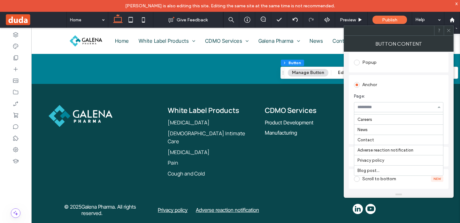
scroll to position [358, 0]
click at [448, 33] on icon at bounding box center [448, 30] width 5 height 5
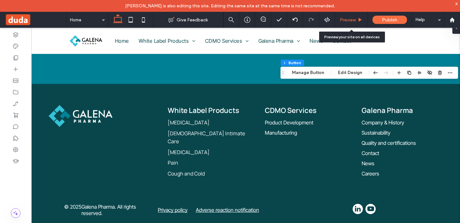
click at [348, 20] on span "Preview" at bounding box center [348, 19] width 16 height 5
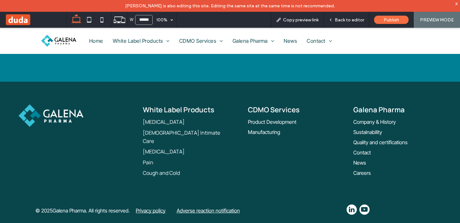
click at [381, 41] on div at bounding box center [230, 111] width 460 height 223
click at [351, 18] on span "Back to editor" at bounding box center [349, 19] width 29 height 5
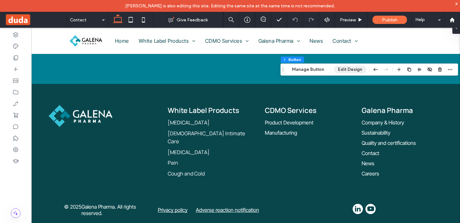
click at [350, 69] on button "Edit Design" at bounding box center [350, 70] width 33 height 8
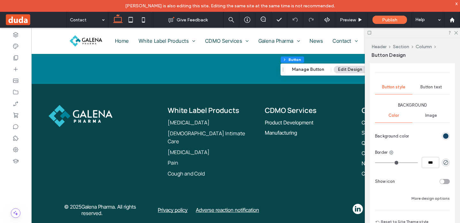
scroll to position [156, 0]
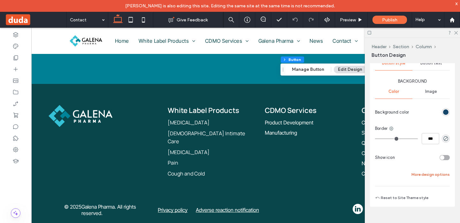
click at [424, 173] on button "More design options" at bounding box center [430, 175] width 38 height 8
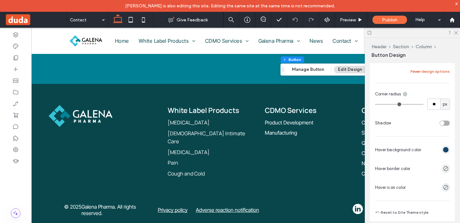
scroll to position [262, 0]
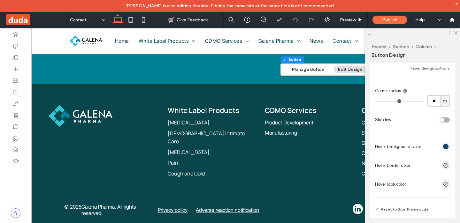
click at [446, 146] on div "rgb(21, 69, 104)" at bounding box center [445, 146] width 5 height 5
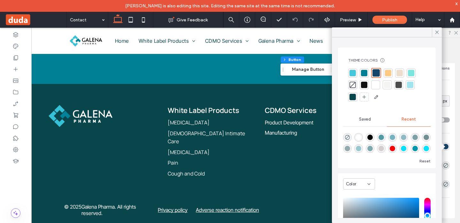
click at [364, 73] on div at bounding box center [364, 73] width 6 height 6
click at [437, 31] on icon at bounding box center [437, 32] width 6 height 6
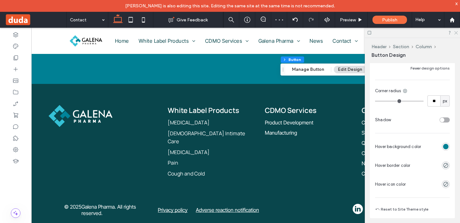
click at [454, 33] on icon at bounding box center [455, 32] width 4 height 4
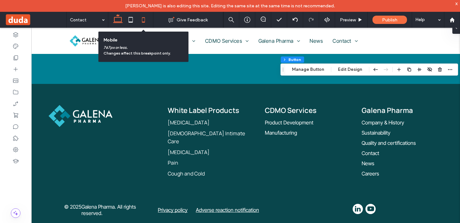
click at [142, 22] on use at bounding box center [143, 19] width 3 height 5
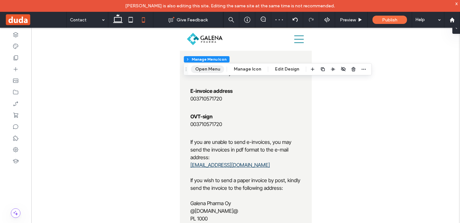
click at [217, 67] on button "Open Menu" at bounding box center [207, 69] width 33 height 8
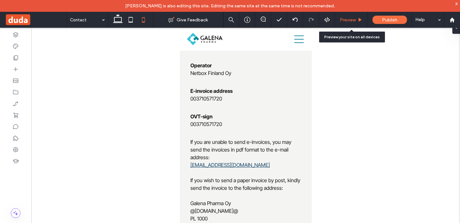
click at [343, 24] on div "Preview" at bounding box center [351, 20] width 33 height 16
click at [347, 21] on span "Preview" at bounding box center [348, 19] width 16 height 5
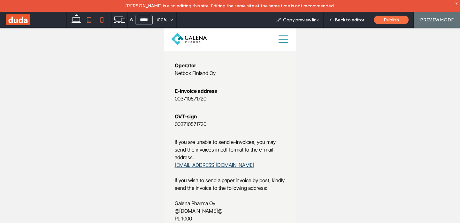
click at [93, 21] on icon at bounding box center [89, 19] width 13 height 13
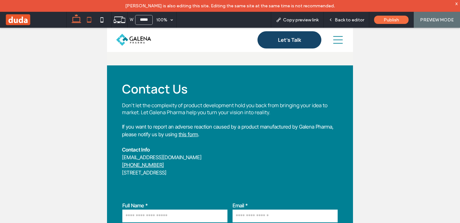
click at [80, 22] on icon at bounding box center [76, 19] width 13 height 13
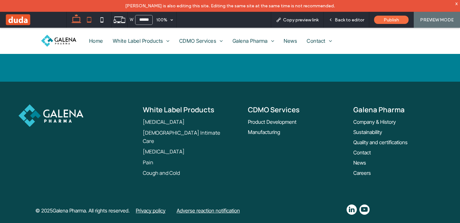
click at [85, 24] on icon at bounding box center [89, 19] width 13 height 13
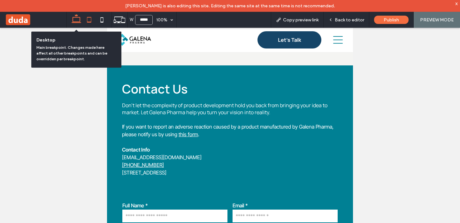
click at [75, 22] on icon at bounding box center [76, 19] width 13 height 13
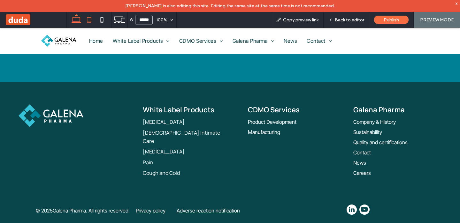
click at [87, 20] on icon at bounding box center [89, 19] width 13 height 13
type input "*****"
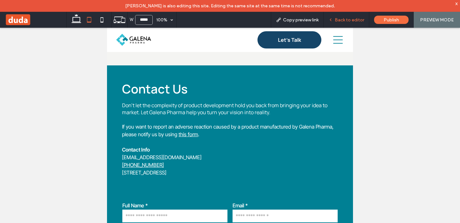
click at [349, 19] on span "Back to editor" at bounding box center [349, 19] width 29 height 5
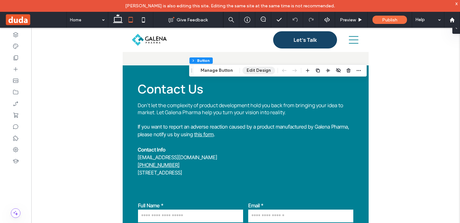
click at [258, 68] on button "Edit Design" at bounding box center [258, 71] width 33 height 8
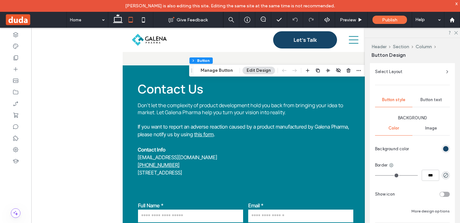
scroll to position [116, 0]
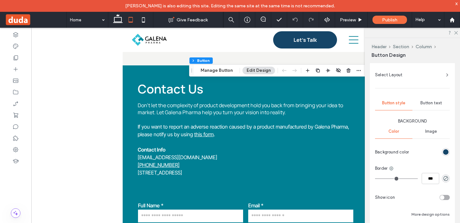
click at [434, 110] on div "Button text" at bounding box center [430, 103] width 37 height 14
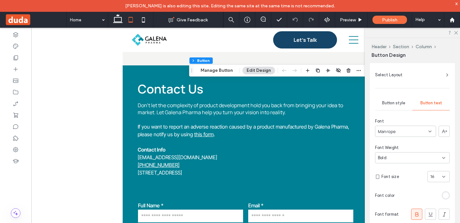
click at [392, 103] on span "Button style" at bounding box center [393, 103] width 23 height 5
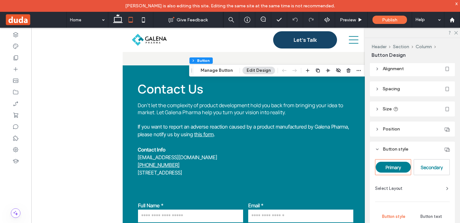
scroll to position [1, 0]
click at [379, 91] on header "Spacing" at bounding box center [412, 90] width 85 height 15
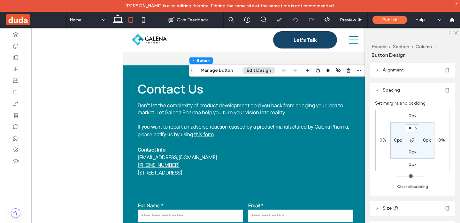
click at [379, 91] on header "Spacing" at bounding box center [412, 90] width 85 height 15
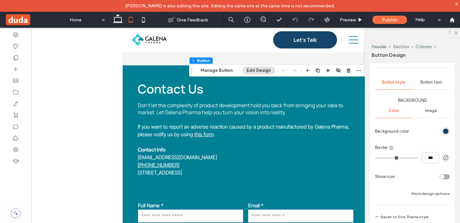
scroll to position [156, 0]
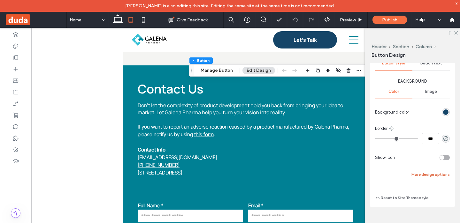
click at [427, 176] on button "More design options" at bounding box center [430, 175] width 38 height 8
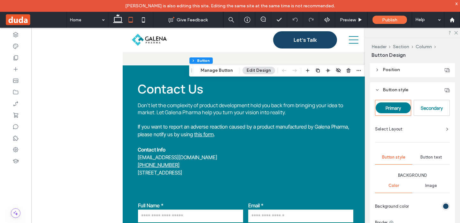
scroll to position [60, 0]
click at [429, 163] on div "Button text" at bounding box center [430, 158] width 37 height 14
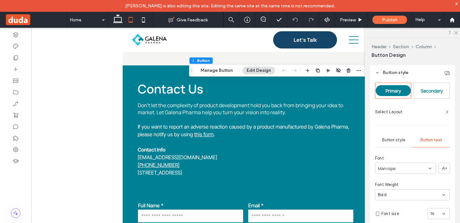
scroll to position [0, 0]
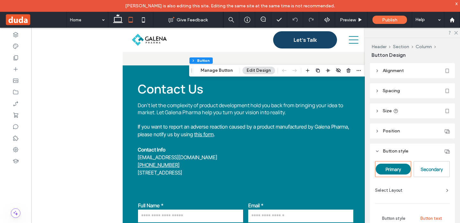
click at [383, 152] on span "Button style" at bounding box center [396, 150] width 26 height 5
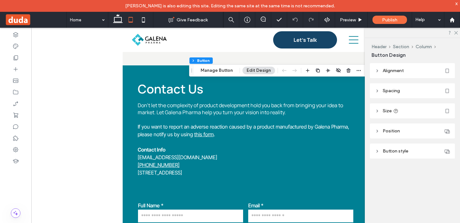
click at [378, 108] on header "Size" at bounding box center [412, 110] width 85 height 15
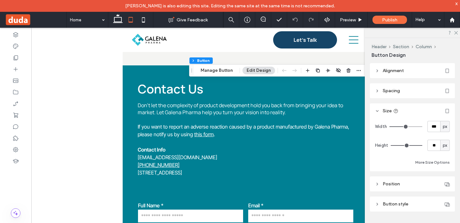
type input "**"
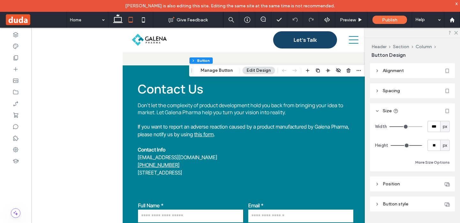
type input "**"
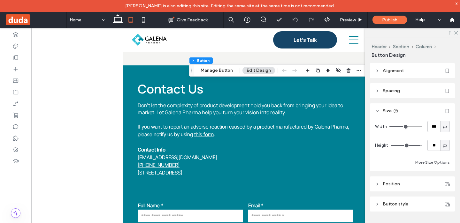
type input "**"
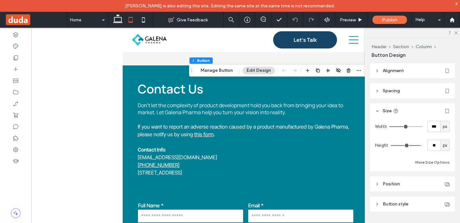
type input "**"
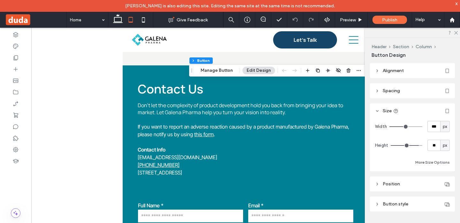
click at [416, 146] on input "range" at bounding box center [407, 145] width 32 height 1
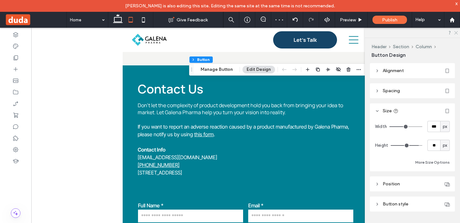
click at [457, 33] on icon at bounding box center [455, 32] width 4 height 4
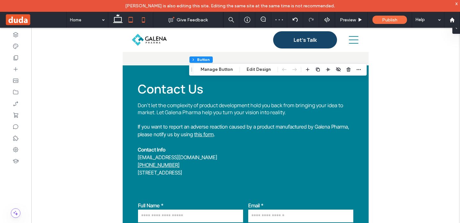
click at [144, 19] on icon at bounding box center [143, 19] width 13 height 13
type input "**"
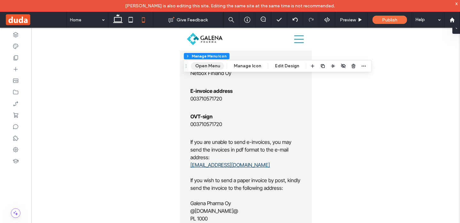
click at [206, 66] on button "Open Menu" at bounding box center [207, 66] width 33 height 8
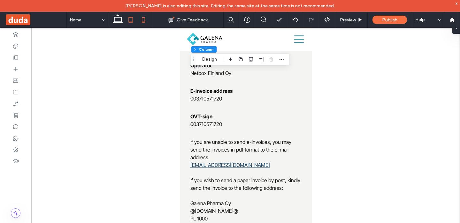
click at [127, 19] on icon at bounding box center [130, 19] width 13 height 13
type input "***"
type input "****"
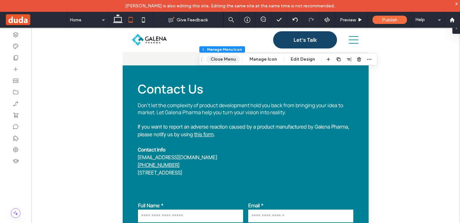
click at [224, 60] on button "Close Menu" at bounding box center [223, 60] width 34 height 8
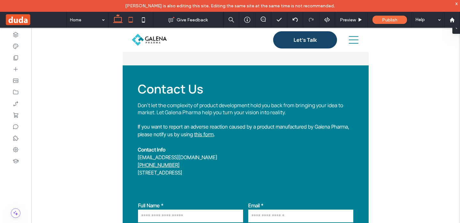
click at [118, 19] on icon at bounding box center [117, 19] width 13 height 13
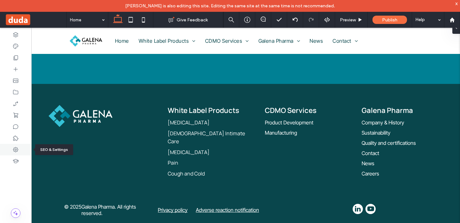
click at [18, 151] on use at bounding box center [15, 149] width 5 height 5
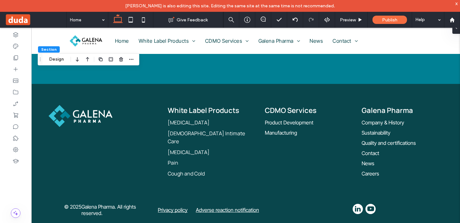
click at [21, 21] on span at bounding box center [36, 19] width 62 height 13
